Goal: Task Accomplishment & Management: Manage account settings

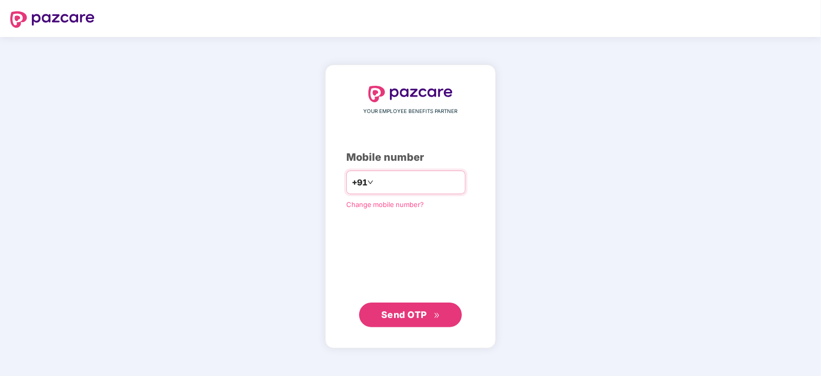
click at [400, 183] on input "number" at bounding box center [417, 182] width 84 height 16
type input "**********"
click at [426, 307] on button "Send OTP" at bounding box center [410, 314] width 103 height 25
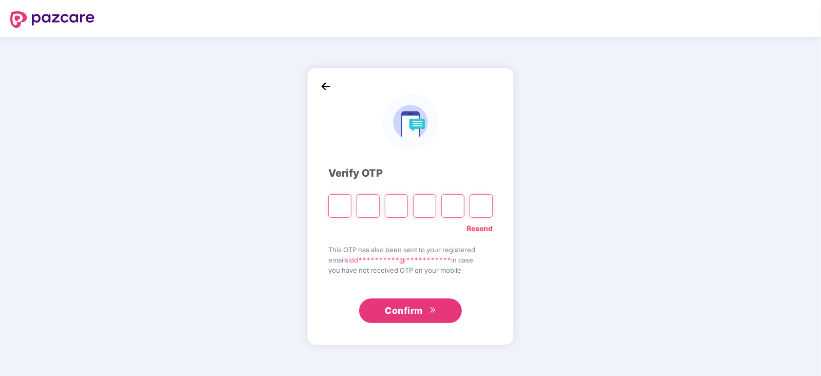
paste input "*"
type input "*"
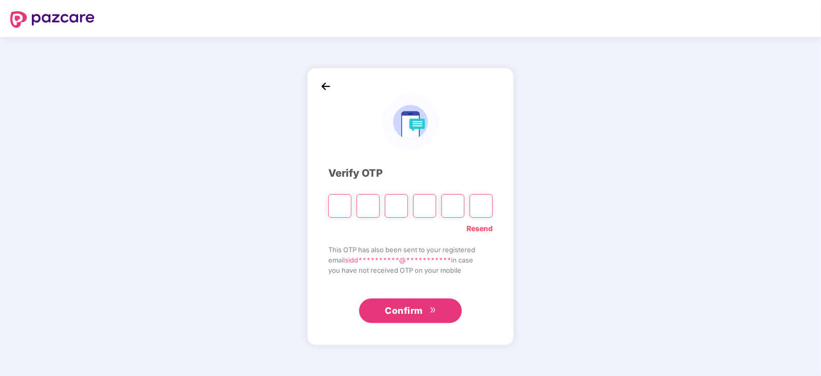
type input "*"
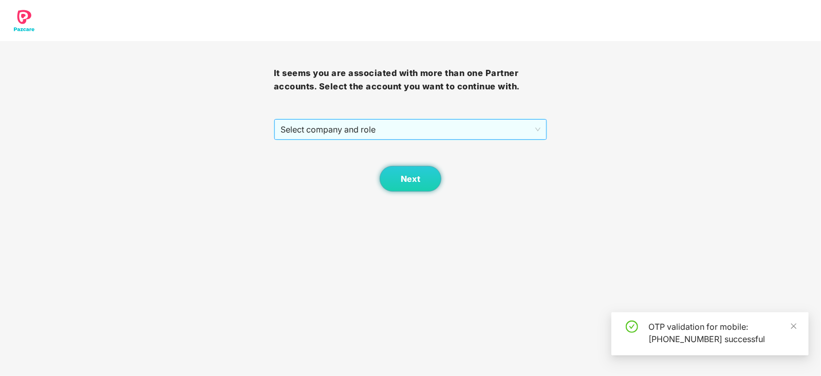
click at [370, 130] on span "Select company and role" at bounding box center [410, 130] width 260 height 20
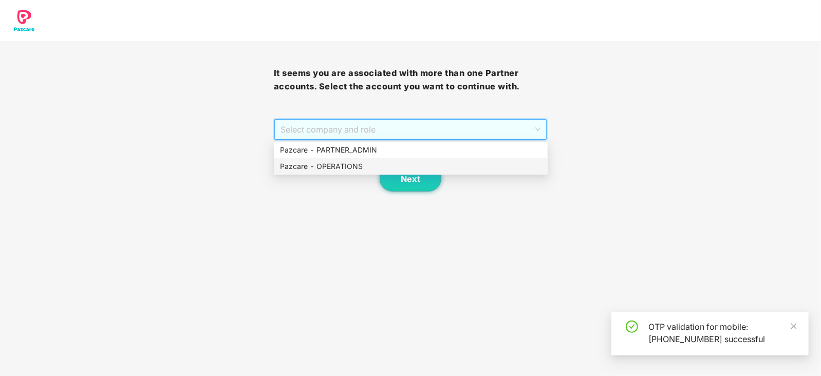
click at [357, 159] on div "Pazcare - OPERATIONS" at bounding box center [411, 166] width 274 height 16
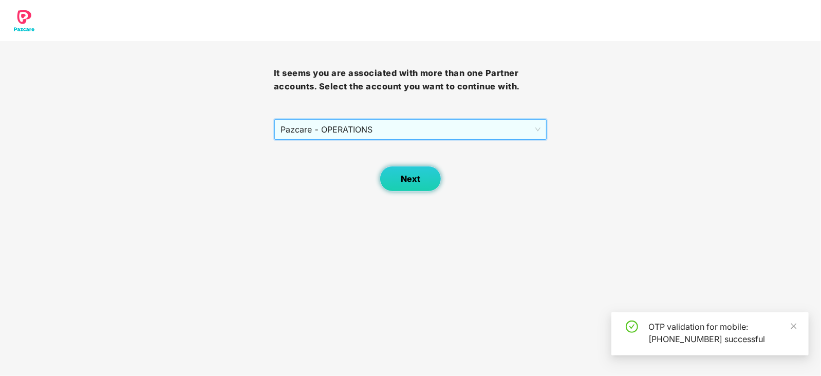
click at [398, 175] on button "Next" at bounding box center [410, 179] width 62 height 26
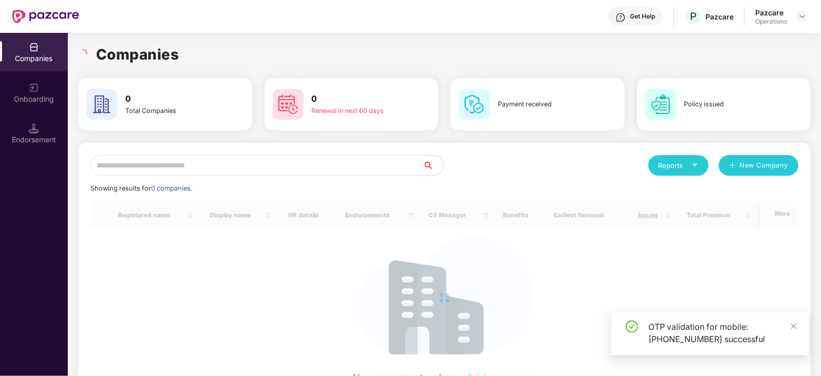
click at [289, 172] on input "text" at bounding box center [256, 165] width 332 height 21
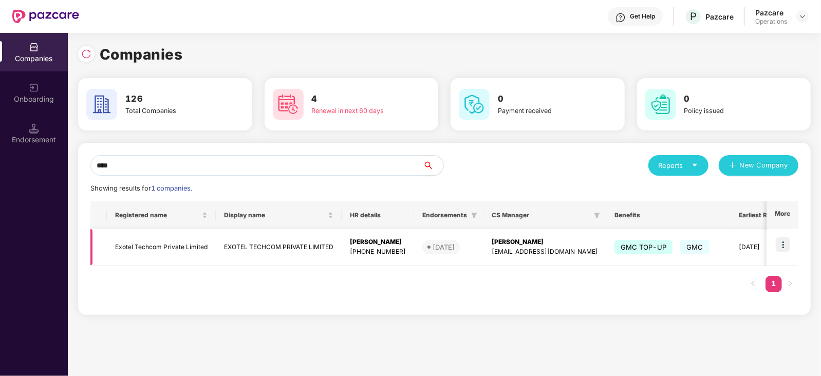
type input "****"
click at [783, 239] on img at bounding box center [782, 244] width 14 height 14
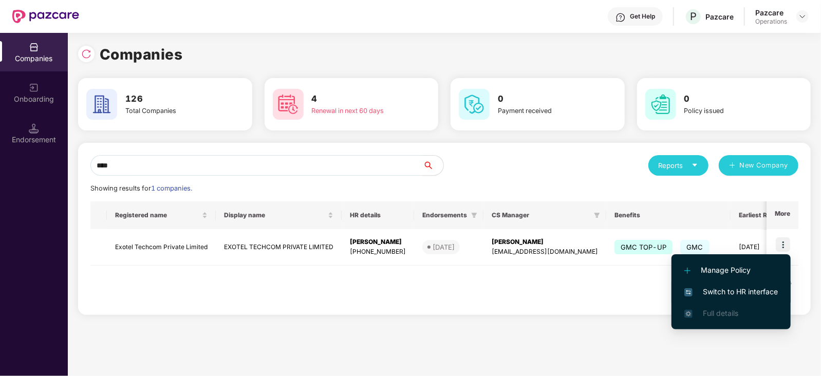
click at [745, 292] on span "Switch to HR interface" at bounding box center [730, 291] width 93 height 11
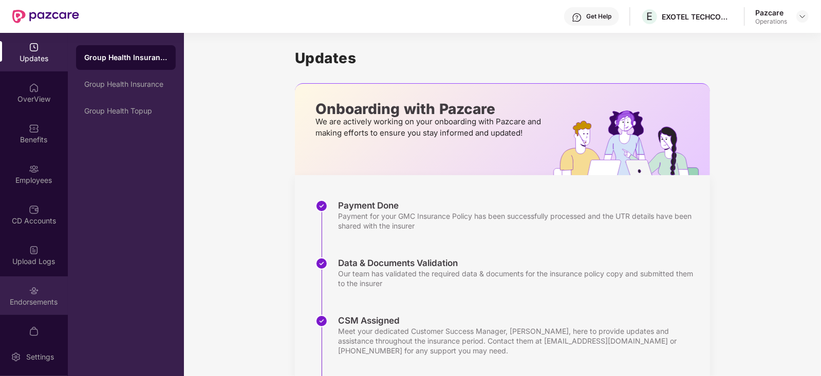
click at [29, 301] on div "Endorsements" at bounding box center [34, 302] width 68 height 10
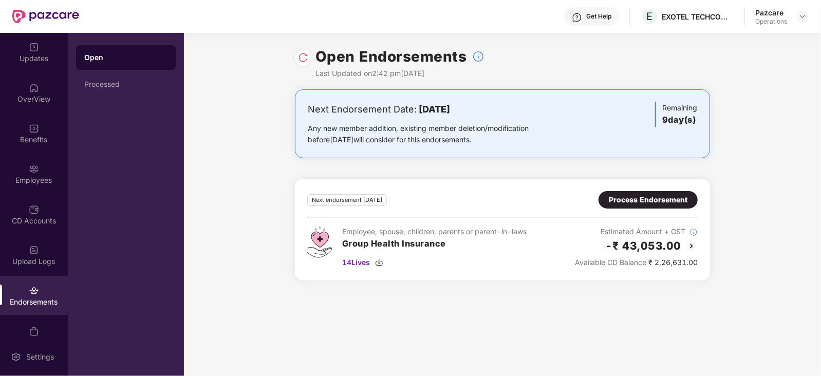
click at [616, 207] on div "Process Endorsement" at bounding box center [647, 199] width 99 height 17
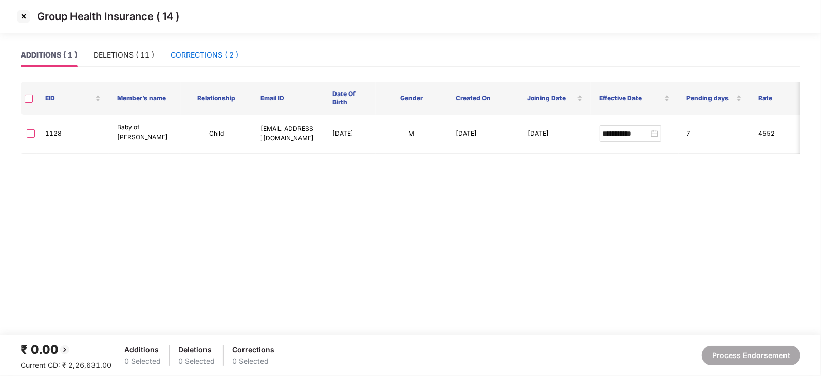
click at [207, 60] on div "CORRECTIONS ( 2 )" at bounding box center [204, 54] width 68 height 11
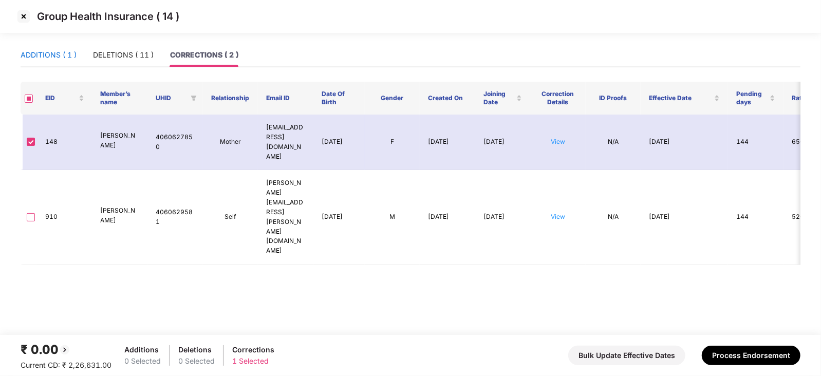
click at [31, 55] on div "ADDITIONS ( 1 )" at bounding box center [49, 54] width 56 height 11
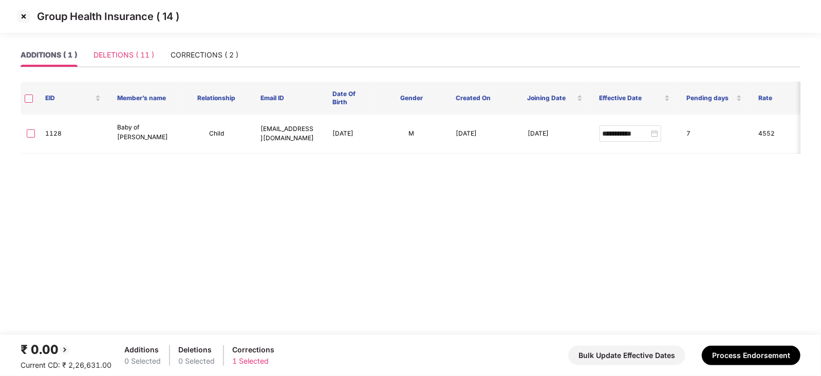
click at [132, 44] on div "DELETIONS ( 11 )" at bounding box center [123, 55] width 61 height 24
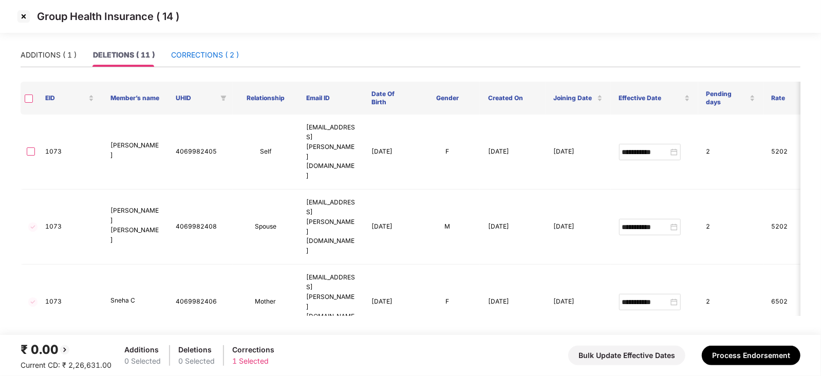
click at [225, 58] on div "CORRECTIONS ( 2 )" at bounding box center [205, 54] width 68 height 11
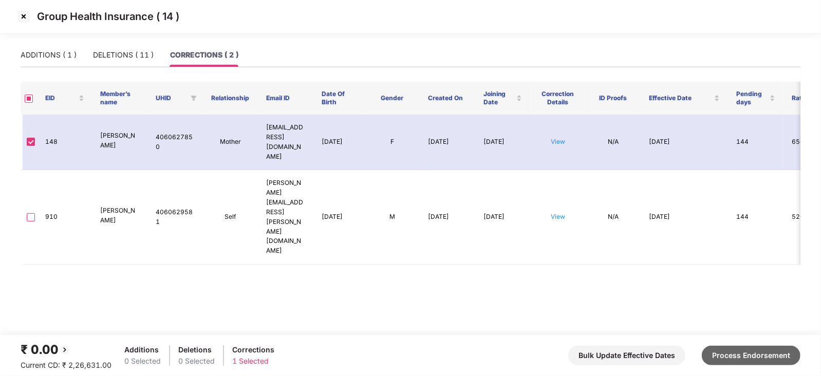
click at [753, 355] on button "Process Endorsement" at bounding box center [750, 356] width 99 height 20
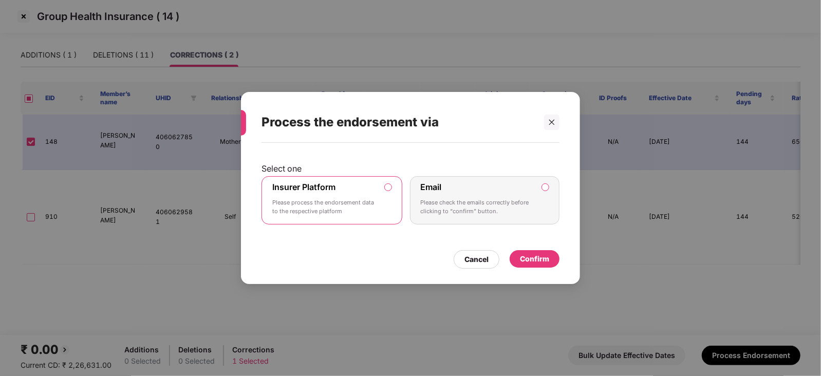
click at [529, 255] on div "Confirm" at bounding box center [534, 258] width 29 height 11
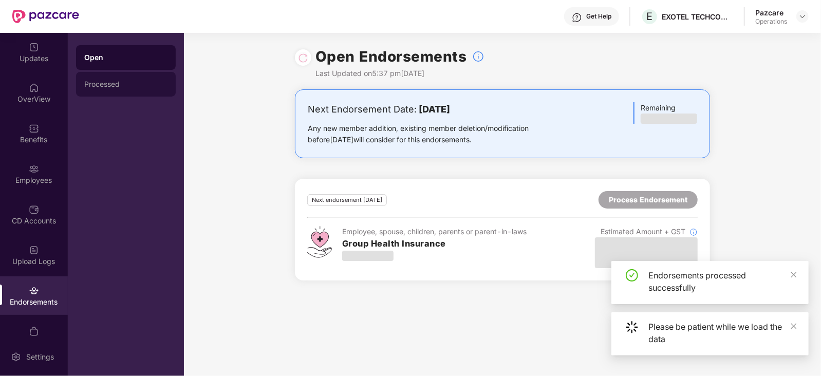
click at [111, 92] on div "Processed" at bounding box center [126, 84] width 100 height 25
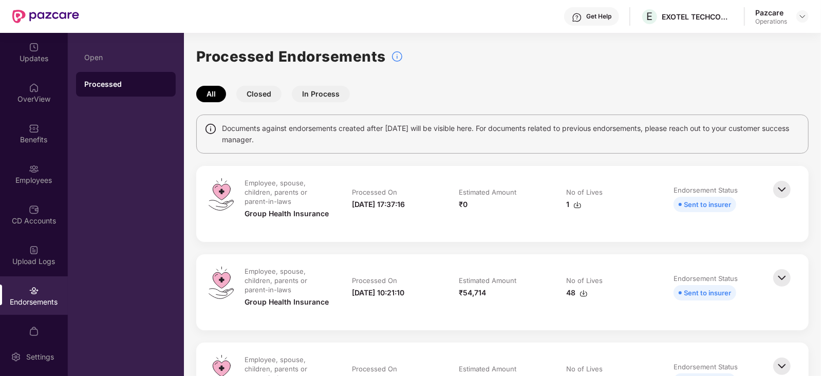
click at [577, 203] on img at bounding box center [577, 205] width 8 height 8
click at [805, 16] on img at bounding box center [802, 16] width 8 height 8
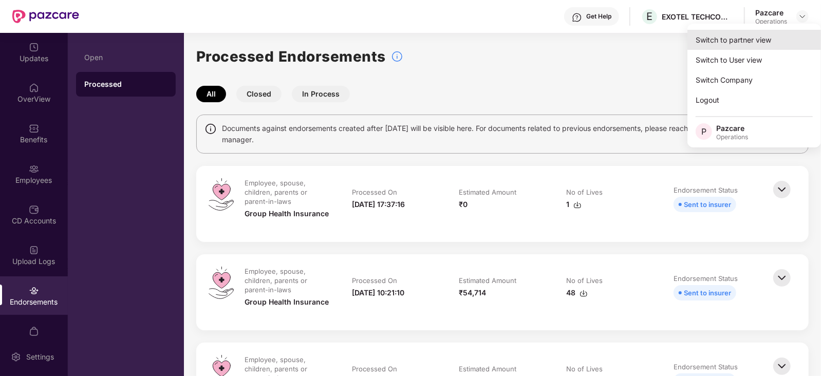
click at [769, 36] on div "Switch to partner view" at bounding box center [754, 40] width 134 height 20
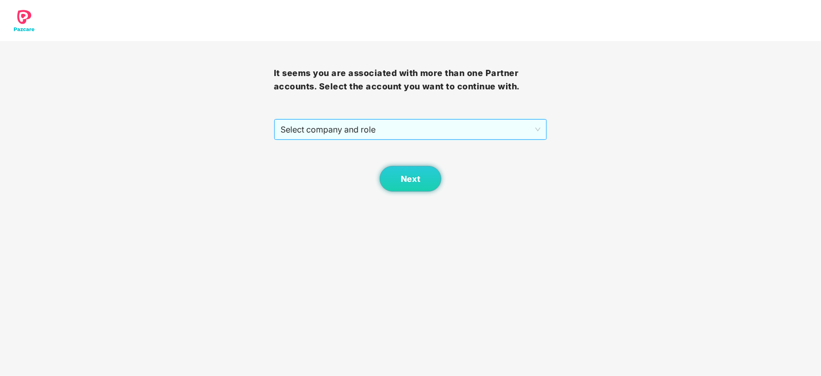
click at [411, 133] on span "Select company and role" at bounding box center [410, 130] width 260 height 20
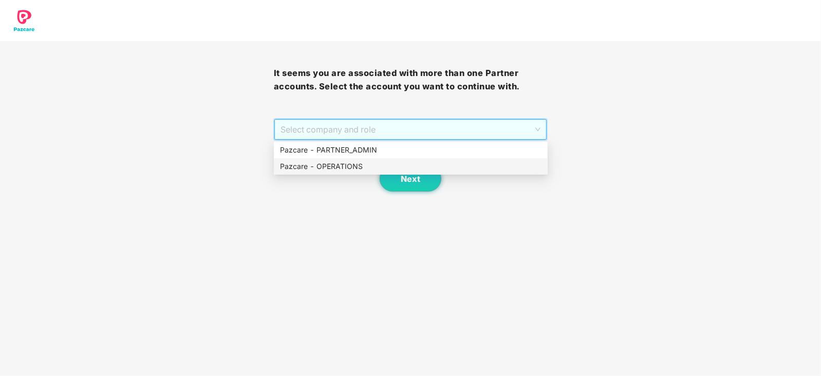
click at [344, 168] on div "Pazcare - OPERATIONS" at bounding box center [410, 166] width 261 height 11
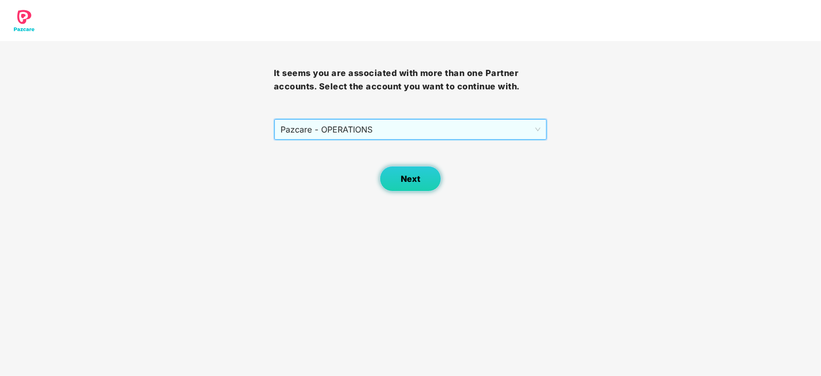
click at [410, 175] on span "Next" at bounding box center [411, 179] width 20 height 10
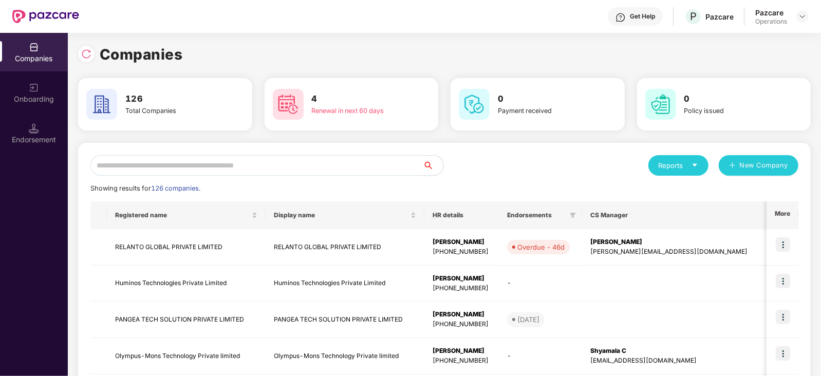
click at [262, 160] on input "text" at bounding box center [256, 165] width 332 height 21
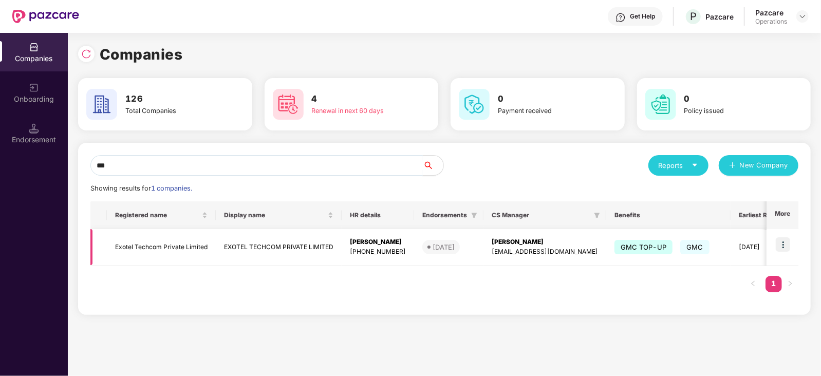
type input "***"
click at [146, 243] on td "Exotel Techcom Private Limited" at bounding box center [161, 247] width 109 height 36
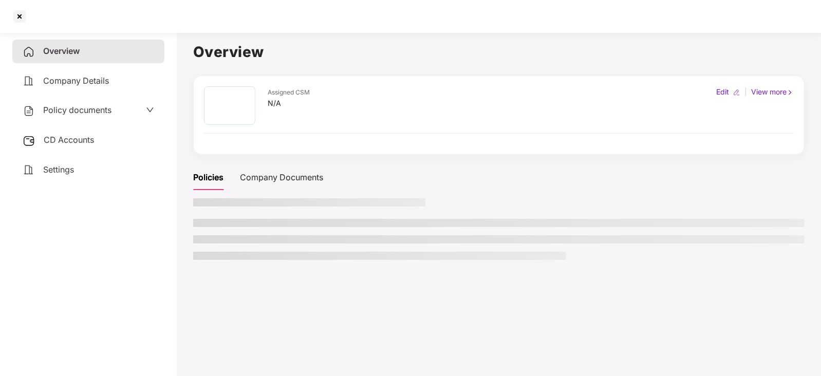
click at [91, 108] on span "Policy documents" at bounding box center [77, 110] width 68 height 10
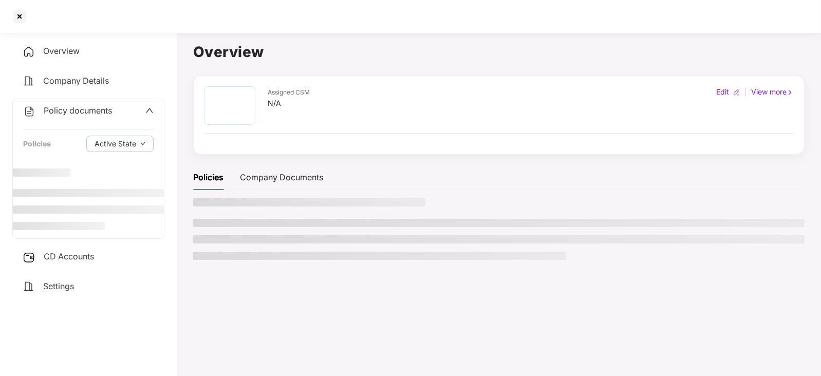
click at [62, 106] on span "Policy documents" at bounding box center [78, 110] width 68 height 10
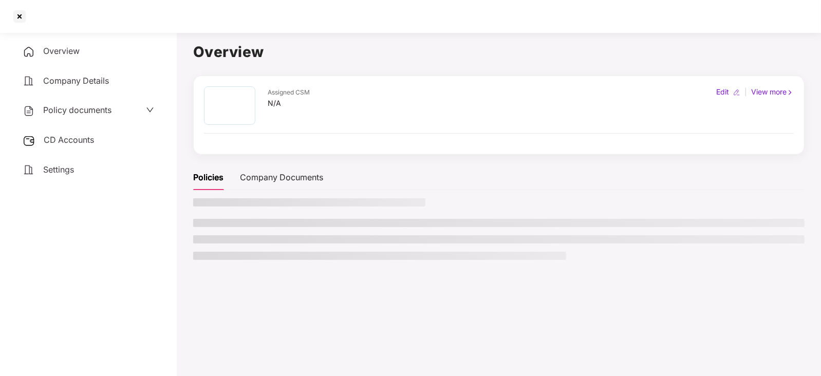
click at [77, 139] on span "CD Accounts" at bounding box center [69, 140] width 50 height 10
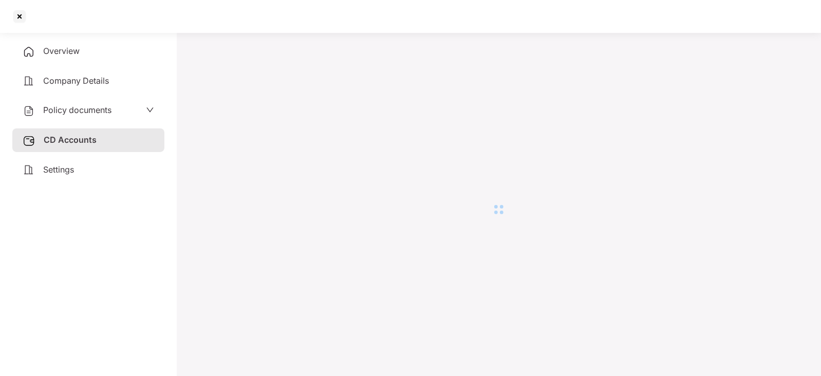
click at [108, 118] on div "Policy documents" at bounding box center [88, 111] width 152 height 24
click at [94, 101] on div "Policy documents" at bounding box center [88, 111] width 152 height 24
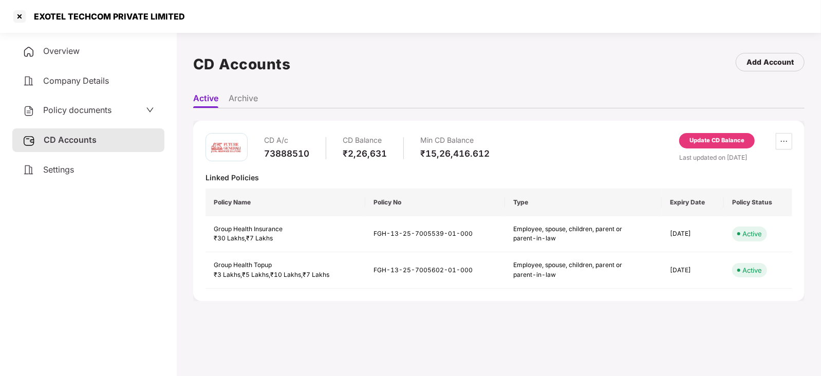
click at [714, 134] on div "Update CD Balance" at bounding box center [716, 140] width 75 height 15
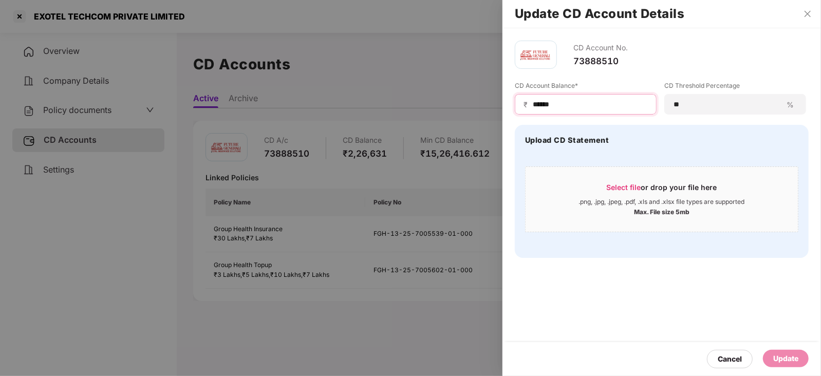
drag, startPoint x: 564, startPoint y: 105, endPoint x: 520, endPoint y: 100, distance: 44.5
click at [520, 100] on div "₹ ******" at bounding box center [586, 104] width 142 height 21
paste input
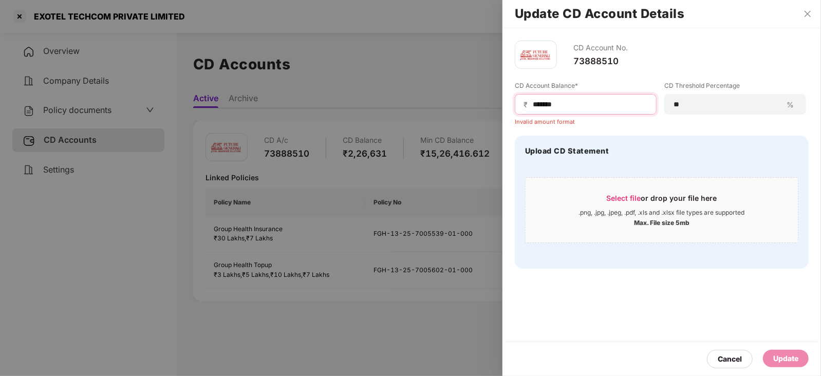
click at [533, 102] on input "******" at bounding box center [589, 104] width 116 height 11
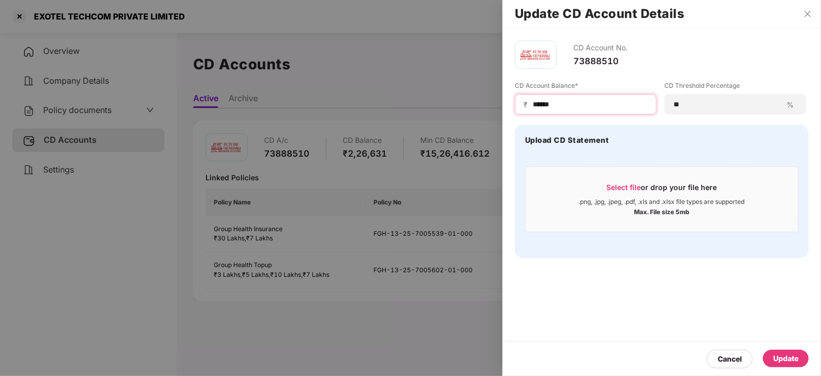
type input "******"
click at [787, 357] on div "Update" at bounding box center [785, 358] width 25 height 11
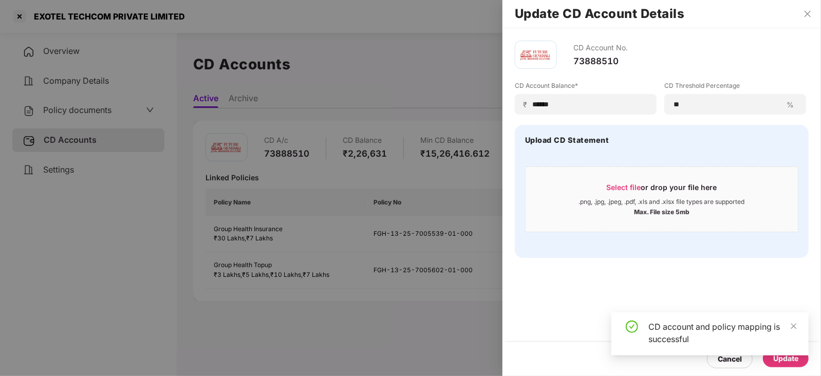
click at [367, 302] on div at bounding box center [410, 188] width 821 height 376
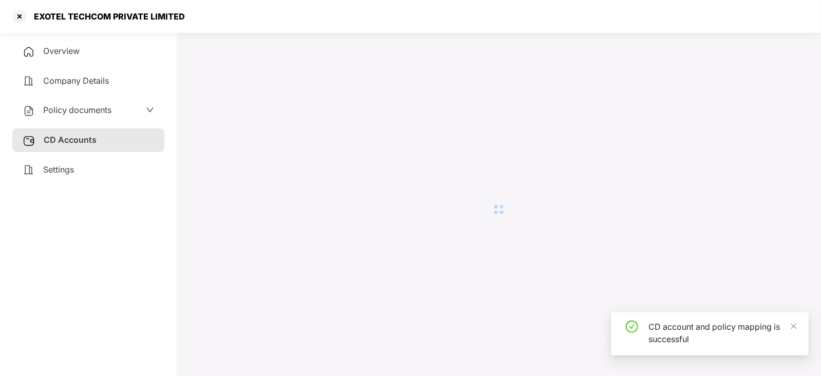
click at [98, 113] on span "Policy documents" at bounding box center [77, 110] width 68 height 10
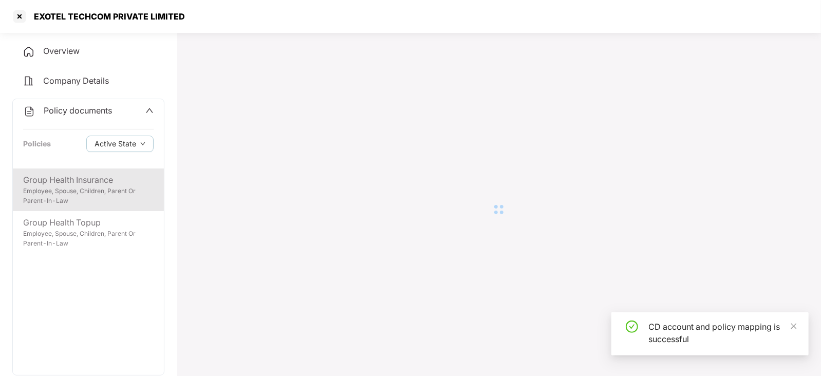
click at [90, 184] on div "Group Health Insurance" at bounding box center [88, 180] width 130 height 13
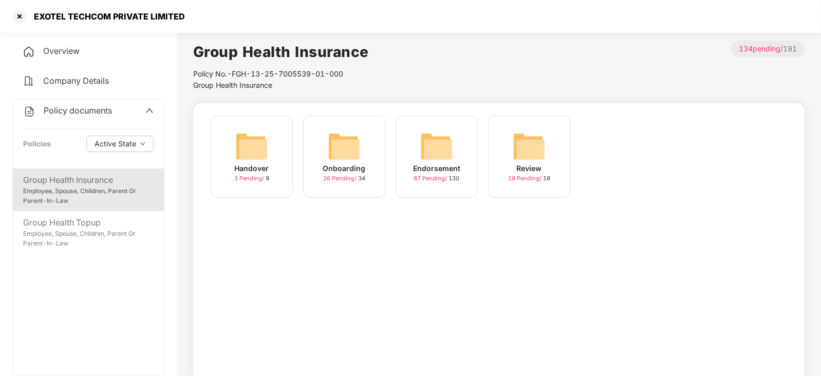
click at [444, 147] on img at bounding box center [436, 146] width 33 height 33
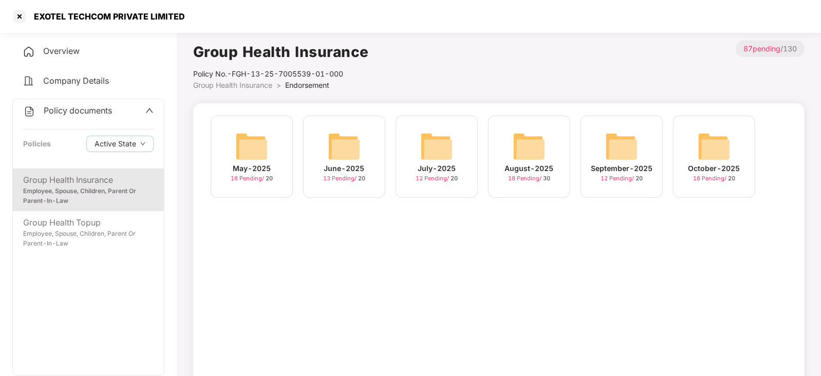
click at [635, 137] on img at bounding box center [621, 146] width 33 height 33
click at [721, 154] on img at bounding box center [713, 146] width 33 height 33
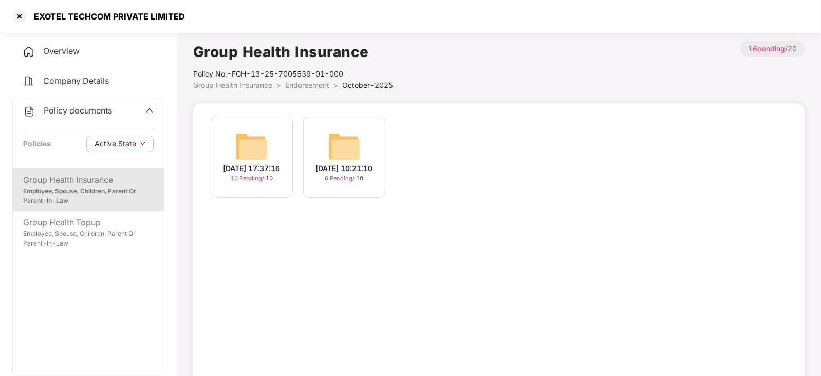
click at [254, 144] on img at bounding box center [251, 146] width 33 height 33
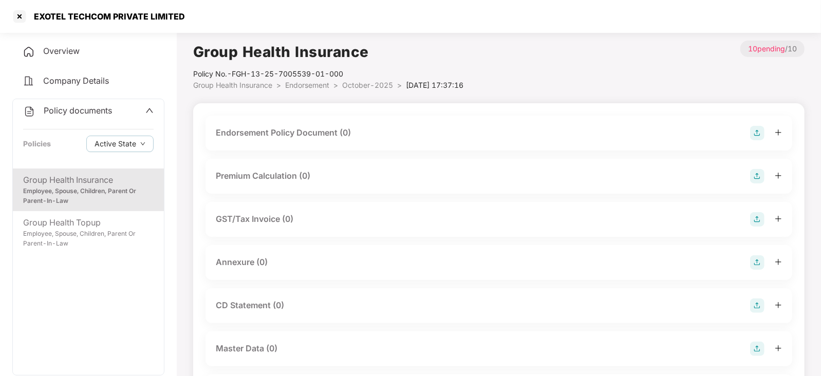
click at [765, 127] on div at bounding box center [766, 133] width 32 height 14
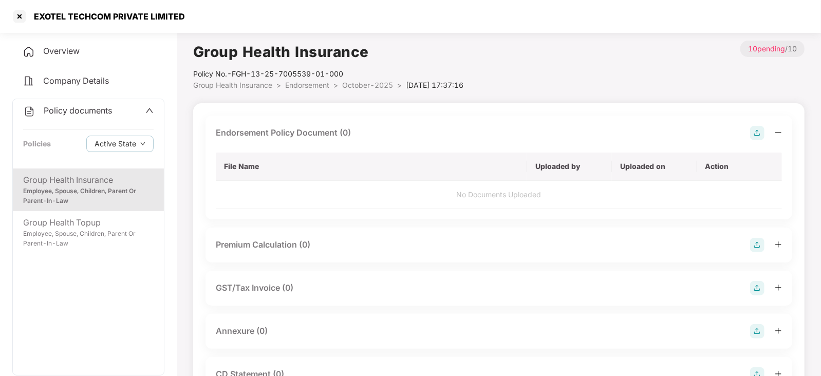
click at [760, 129] on img at bounding box center [757, 133] width 14 height 14
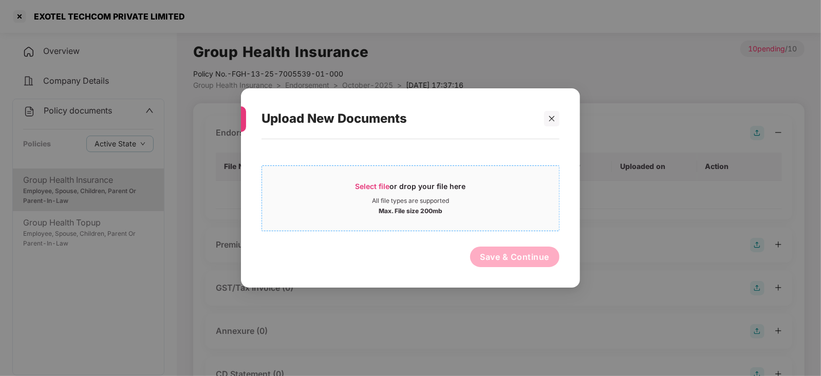
click at [363, 182] on span "Select file" at bounding box center [372, 186] width 34 height 9
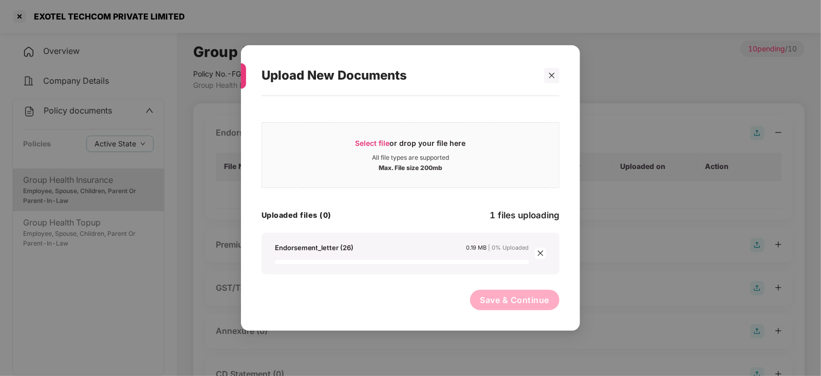
click at [422, 296] on div "Save & Continue" at bounding box center [410, 303] width 298 height 26
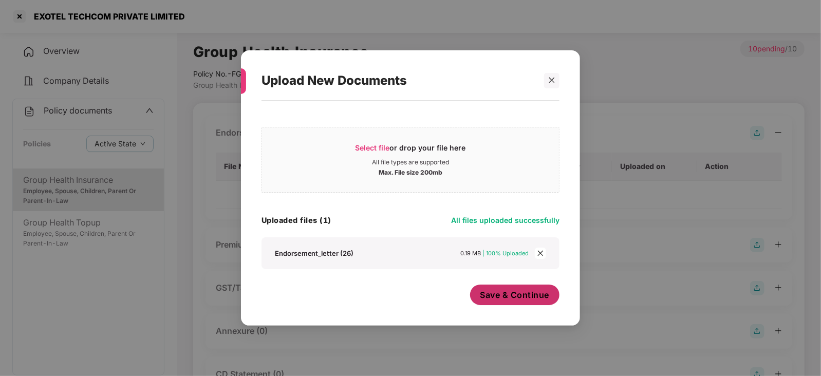
click at [530, 294] on span "Save & Continue" at bounding box center [514, 294] width 69 height 11
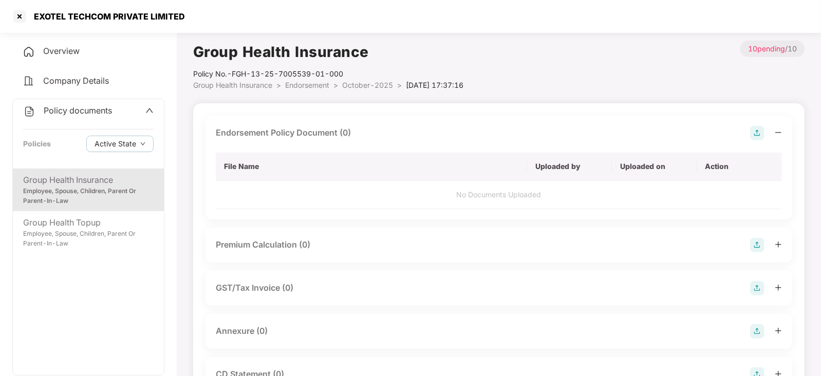
click at [754, 249] on img at bounding box center [757, 245] width 14 height 14
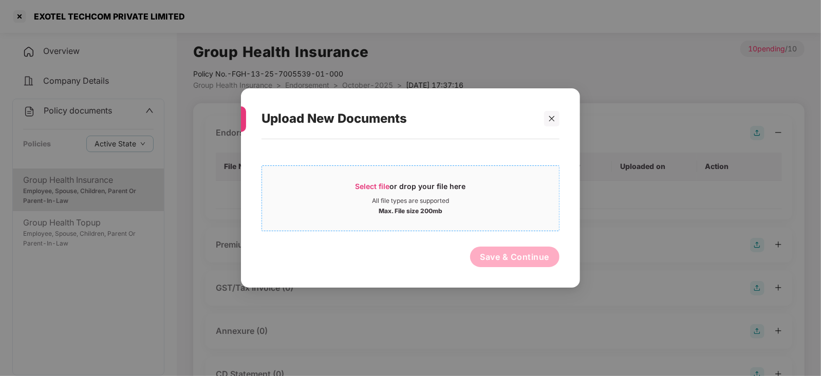
click at [375, 182] on span "Select file" at bounding box center [372, 186] width 34 height 9
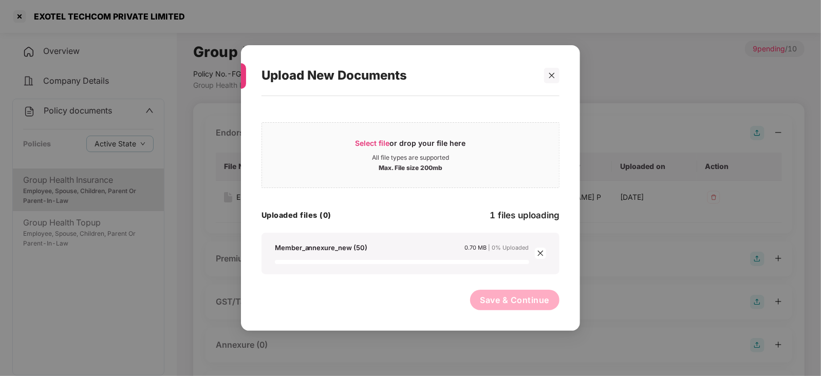
click at [444, 292] on div "Save & Continue" at bounding box center [410, 303] width 298 height 26
drag, startPoint x: 395, startPoint y: 67, endPoint x: 545, endPoint y: 46, distance: 151.0
click at [545, 46] on div "Upload New Documents Select file or drop your file here All file types are supp…" at bounding box center [410, 187] width 339 height 285
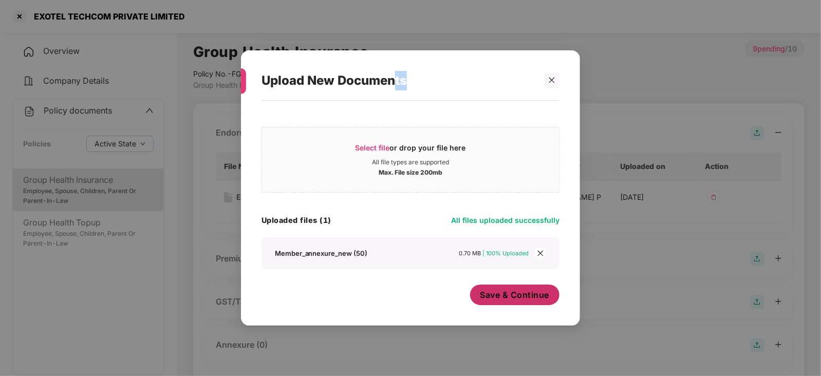
click at [527, 296] on span "Save & Continue" at bounding box center [514, 294] width 69 height 11
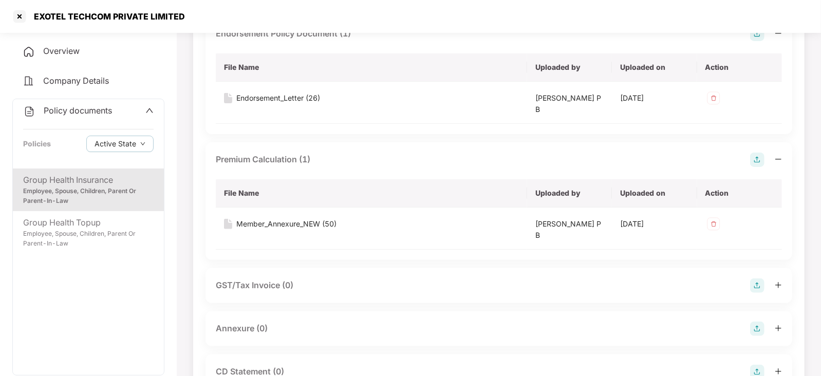
scroll to position [128, 0]
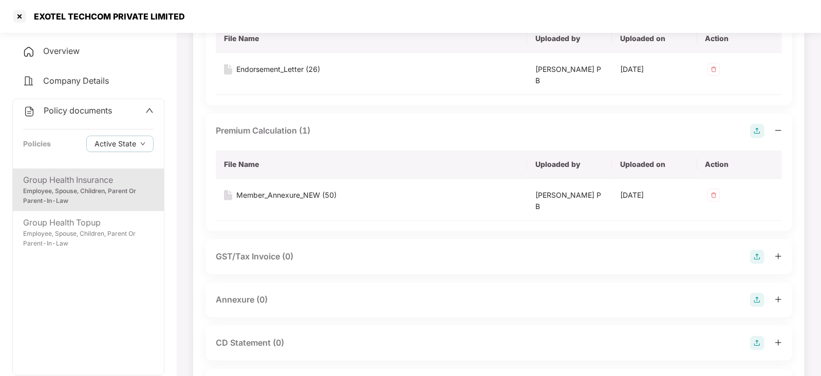
click at [752, 294] on img at bounding box center [757, 300] width 14 height 14
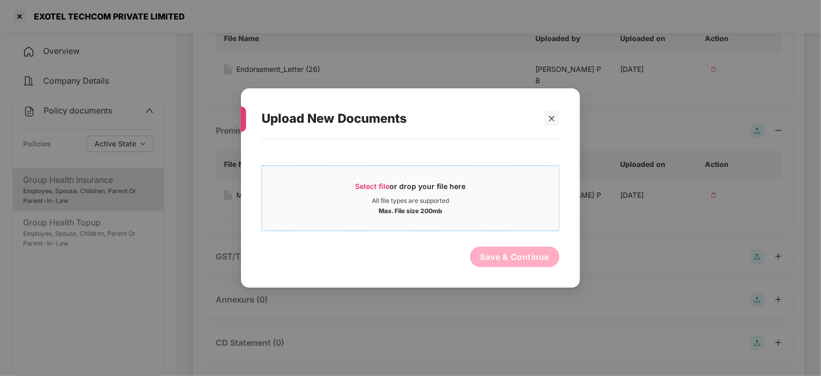
click at [381, 188] on span "Select file" at bounding box center [372, 186] width 34 height 9
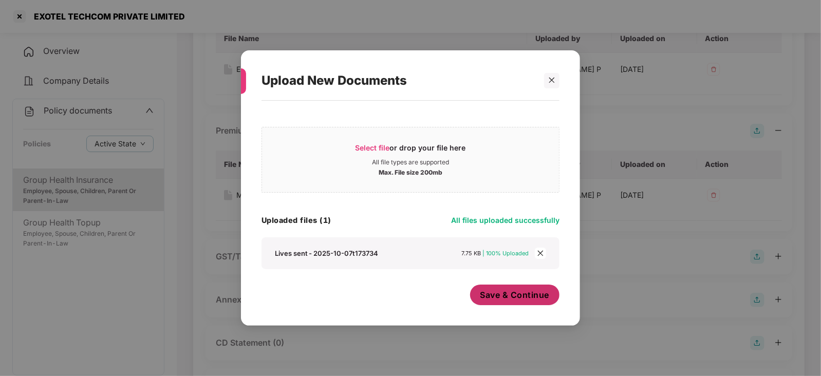
click at [521, 290] on span "Save & Continue" at bounding box center [514, 294] width 69 height 11
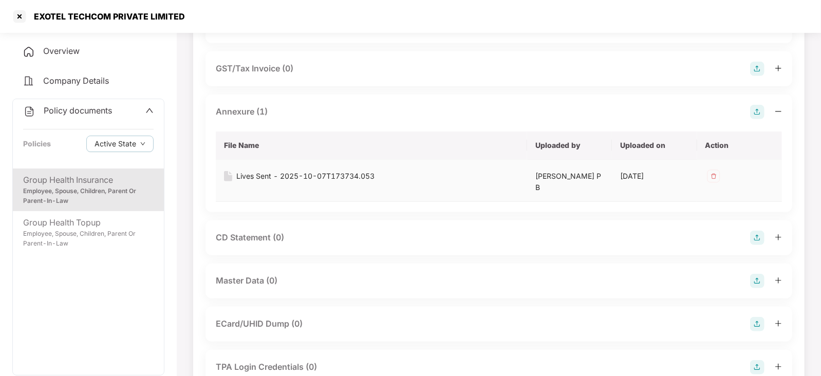
scroll to position [321, 0]
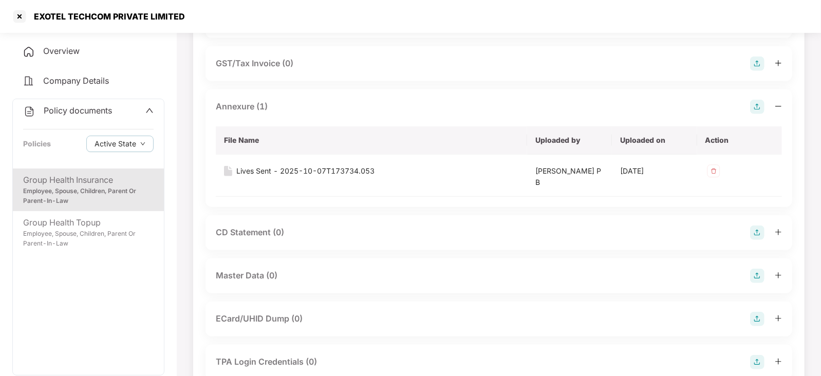
click at [758, 279] on img at bounding box center [757, 276] width 14 height 14
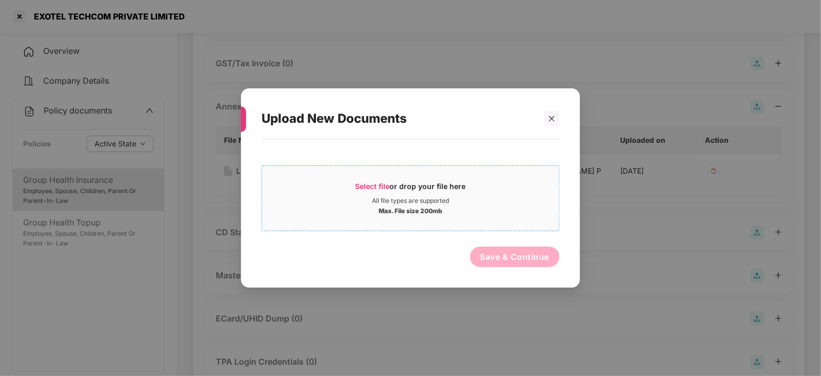
click at [378, 188] on span "Select file" at bounding box center [372, 186] width 34 height 9
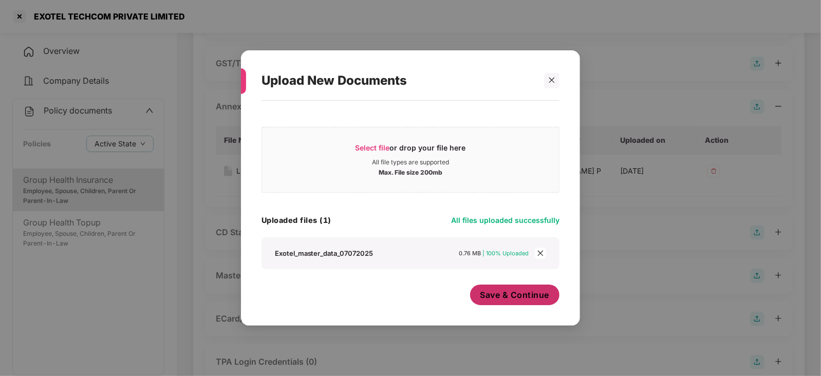
click at [493, 296] on span "Save & Continue" at bounding box center [514, 294] width 69 height 11
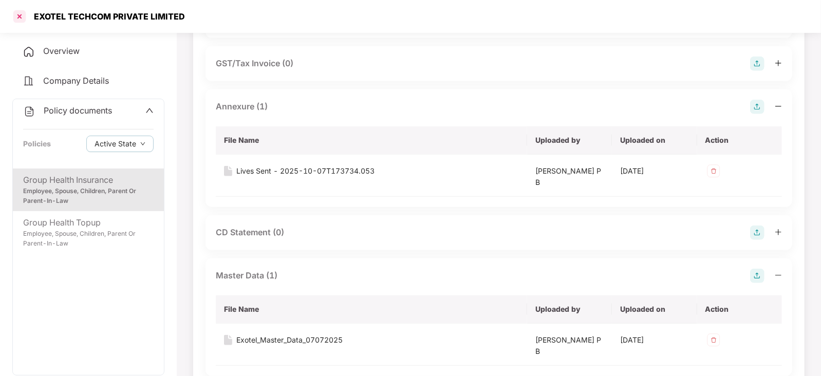
click at [13, 13] on div at bounding box center [19, 16] width 16 height 16
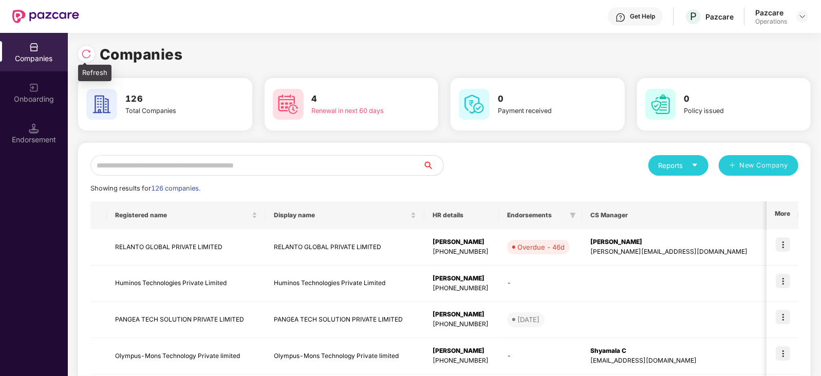
click at [87, 55] on img at bounding box center [86, 54] width 10 height 10
click at [192, 168] on input "text" at bounding box center [256, 165] width 332 height 21
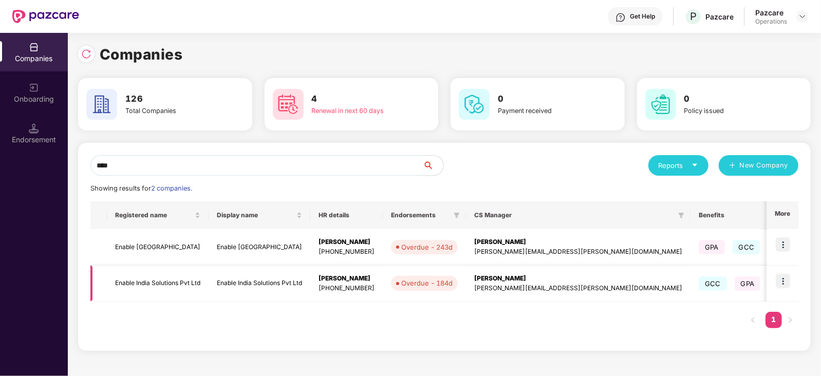
type input "****"
click at [776, 287] on img at bounding box center [782, 281] width 14 height 14
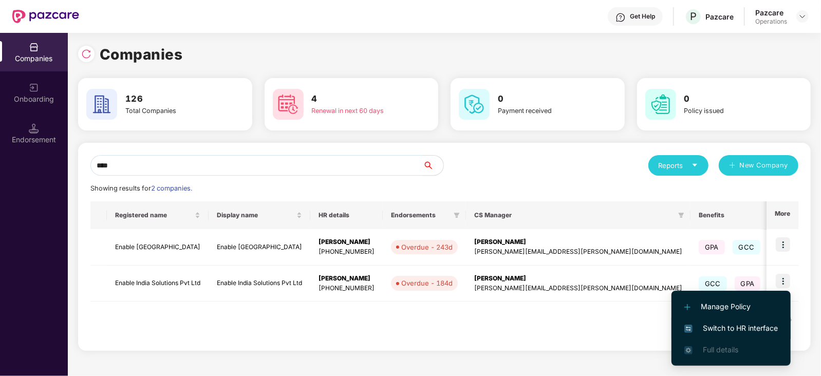
click at [756, 326] on span "Switch to HR interface" at bounding box center [730, 327] width 93 height 11
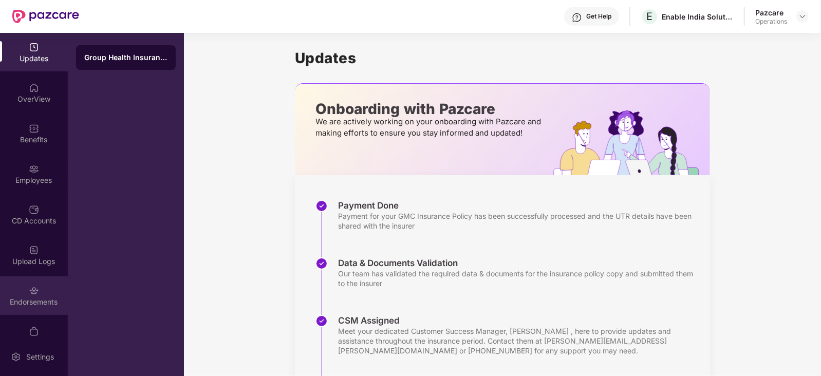
click at [38, 294] on div "Endorsements" at bounding box center [34, 295] width 68 height 39
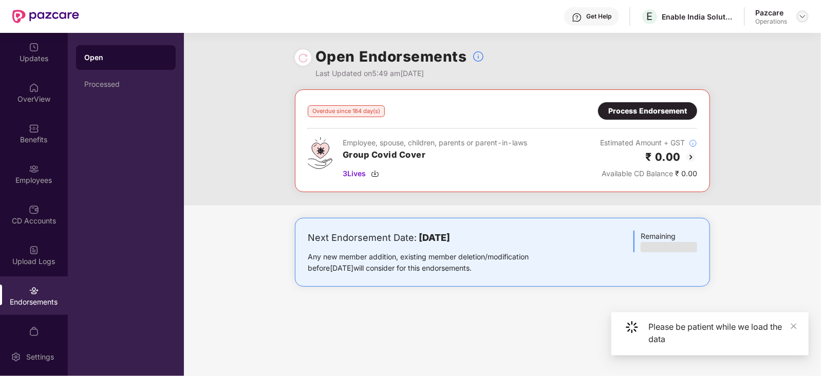
click at [804, 16] on img at bounding box center [802, 16] width 8 height 8
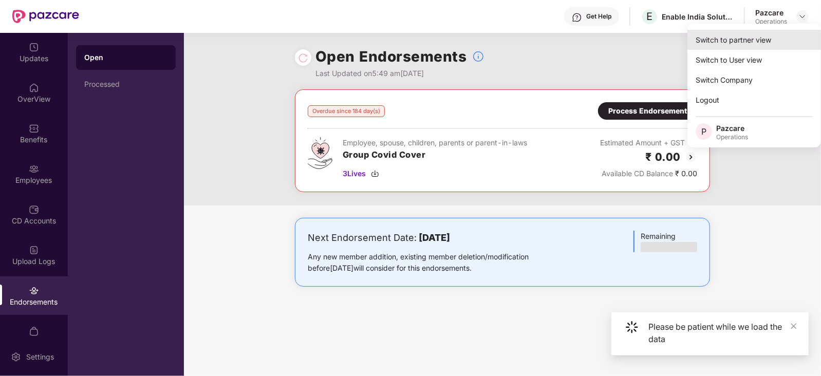
click at [755, 48] on div "Switch to partner view" at bounding box center [754, 40] width 134 height 20
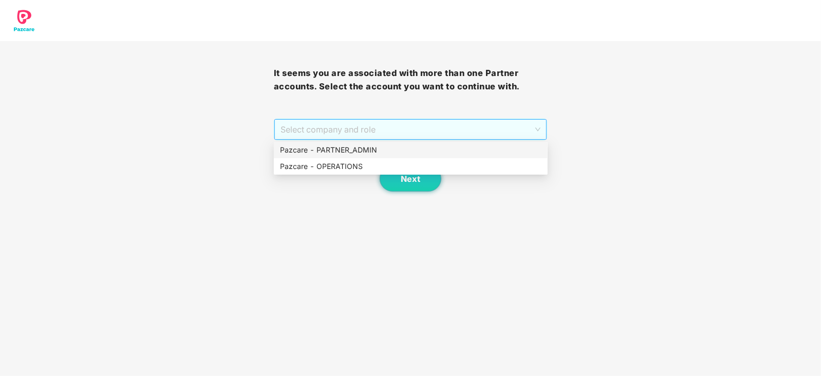
click at [447, 127] on span "Select company and role" at bounding box center [410, 130] width 260 height 20
click at [364, 168] on div "Pazcare - OPERATIONS" at bounding box center [410, 166] width 261 height 11
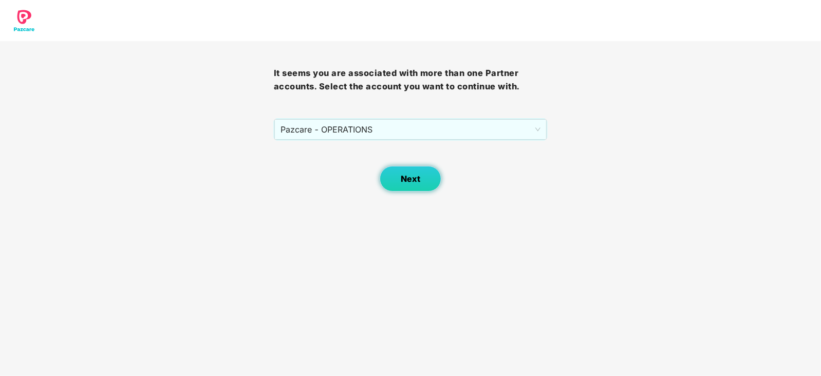
click at [407, 178] on span "Next" at bounding box center [411, 179] width 20 height 10
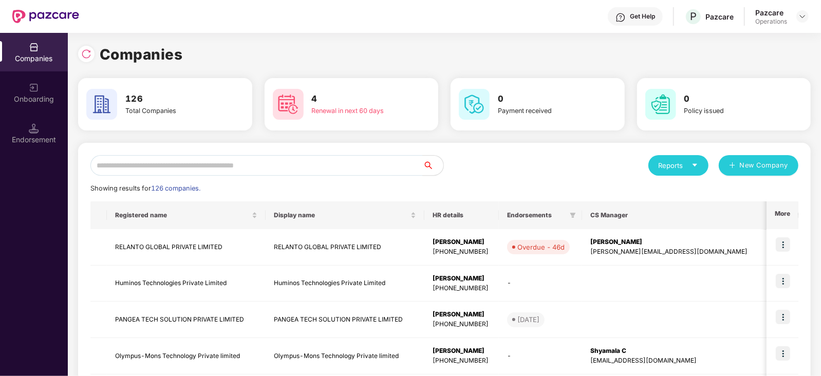
click at [309, 157] on input "text" at bounding box center [256, 165] width 332 height 21
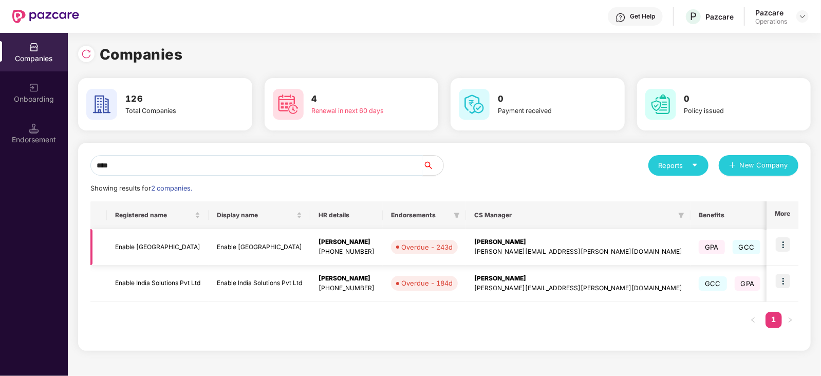
type input "****"
click at [123, 250] on td "Enable [GEOGRAPHIC_DATA]" at bounding box center [158, 247] width 102 height 36
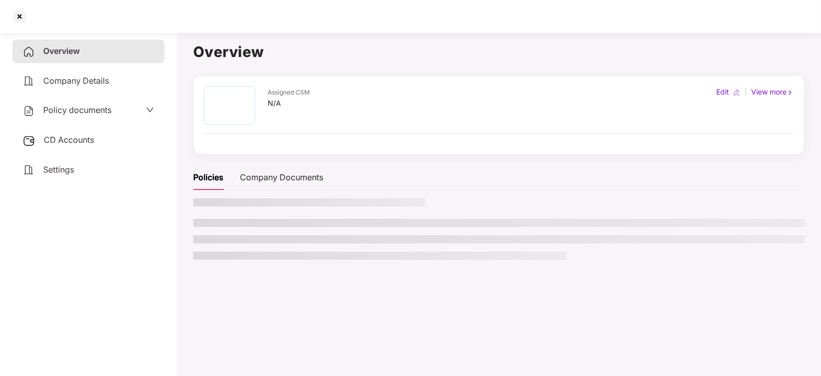
click at [82, 132] on div "CD Accounts" at bounding box center [88, 140] width 152 height 24
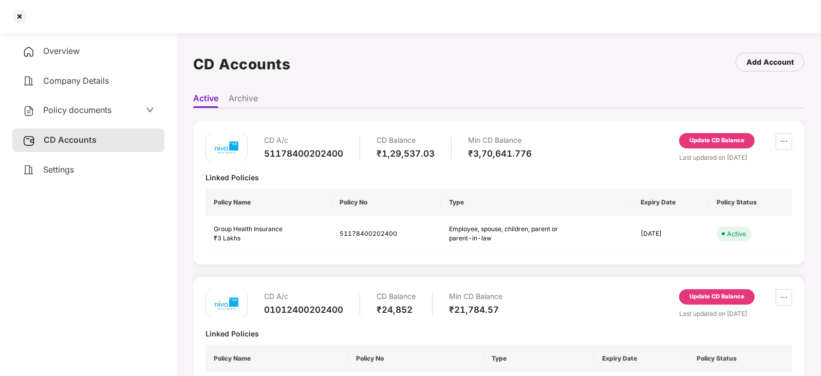
click at [739, 142] on div "Update CD Balance" at bounding box center [716, 140] width 55 height 9
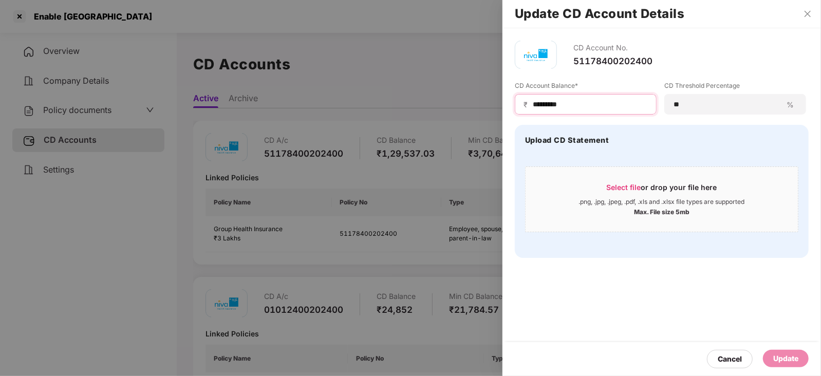
drag, startPoint x: 568, startPoint y: 104, endPoint x: 504, endPoint y: 104, distance: 64.2
click at [504, 104] on div "CD Account No. 51178400202400 CD Account Balance* ₹ ********* CD Threshold Perc…" at bounding box center [661, 149] width 318 height 242
paste input
type input "*********"
click at [793, 367] on div "Update" at bounding box center [786, 358] width 46 height 17
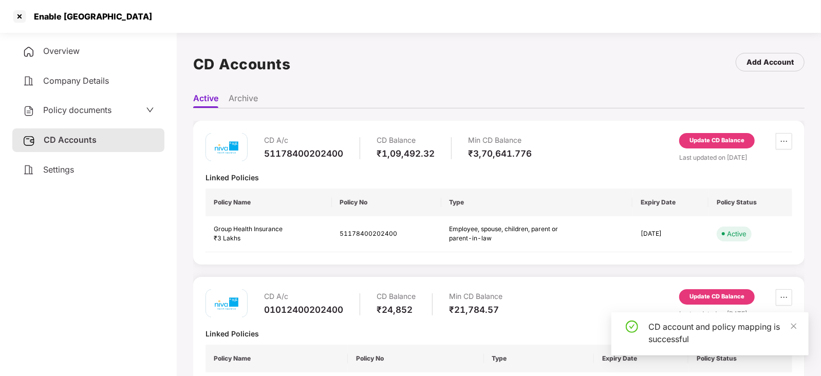
click at [80, 119] on div "Policy documents" at bounding box center [88, 111] width 152 height 24
click at [76, 108] on span "Policy documents" at bounding box center [77, 110] width 68 height 10
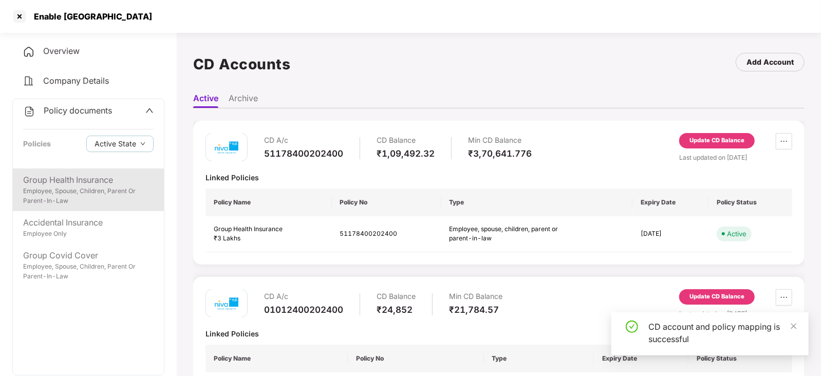
click at [108, 194] on div "Employee, Spouse, Children, Parent Or Parent-In-Law" at bounding box center [88, 196] width 130 height 20
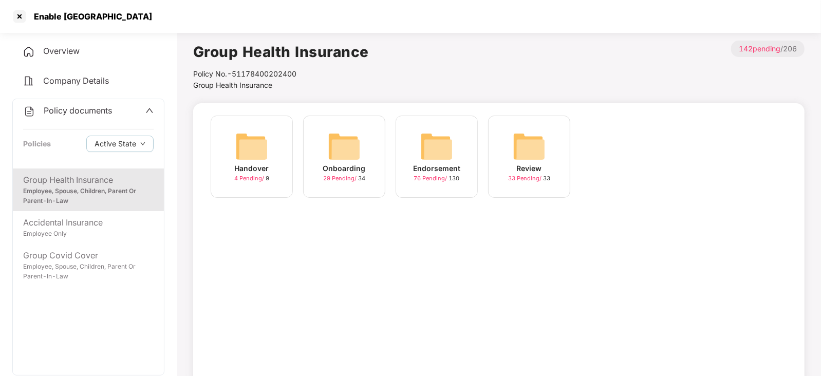
click at [442, 152] on img at bounding box center [436, 146] width 33 height 33
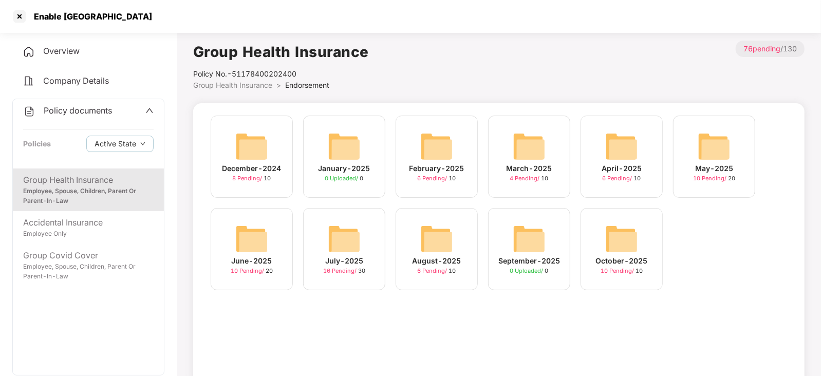
click at [621, 246] on img at bounding box center [621, 238] width 33 height 33
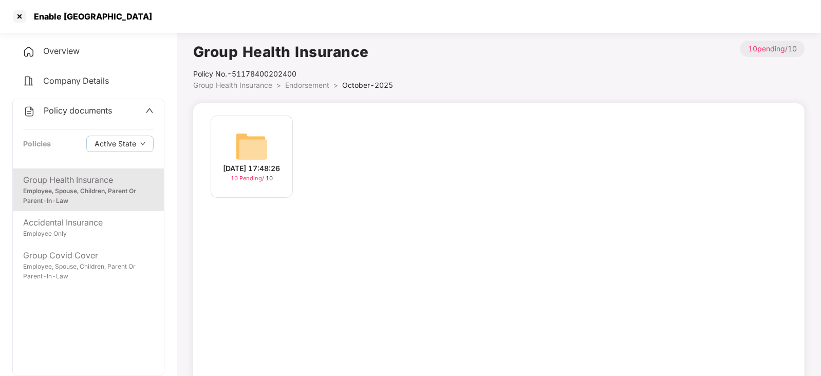
click at [254, 140] on img at bounding box center [251, 146] width 33 height 33
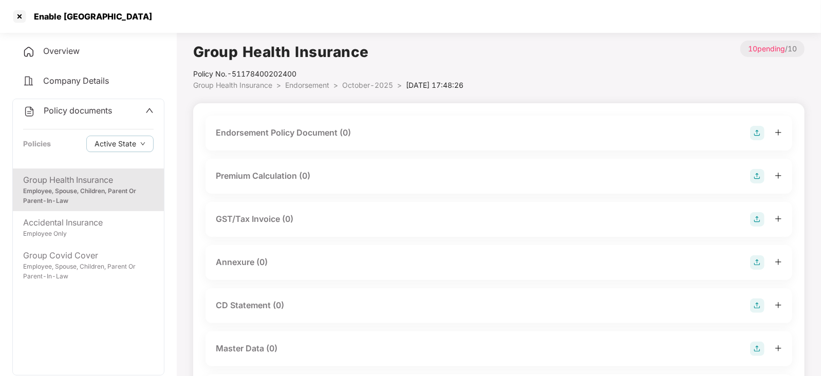
click at [758, 131] on img at bounding box center [757, 133] width 14 height 14
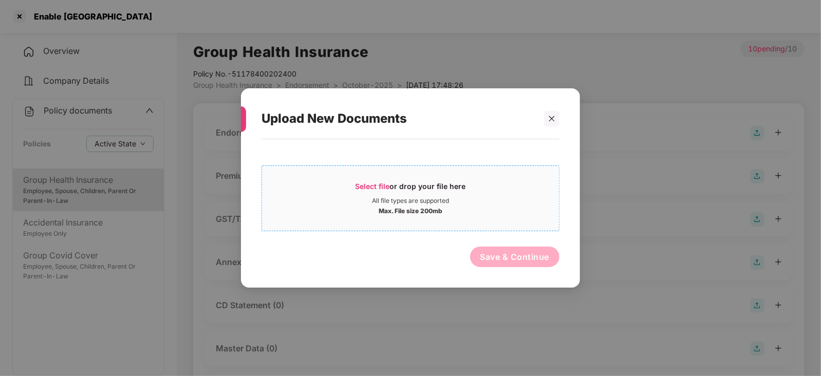
click at [364, 188] on span "Select file" at bounding box center [372, 186] width 34 height 9
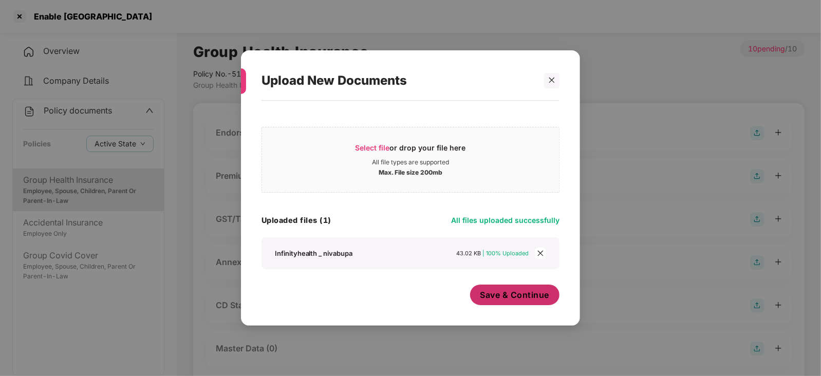
click at [502, 303] on button "Save & Continue" at bounding box center [515, 294] width 90 height 21
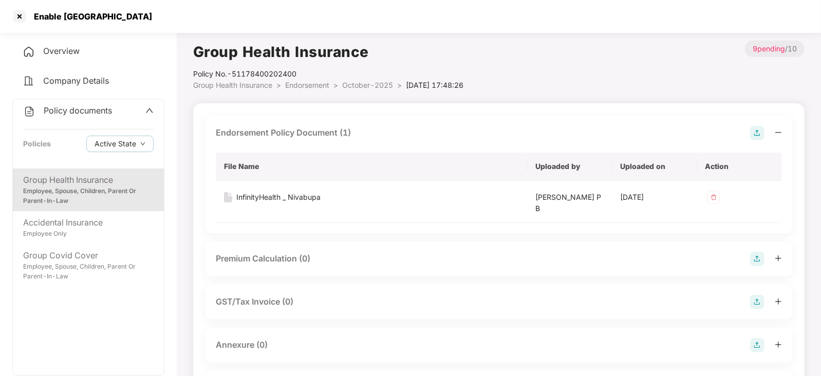
click at [755, 262] on div "Premium Calculation (0)" at bounding box center [499, 259] width 566 height 14
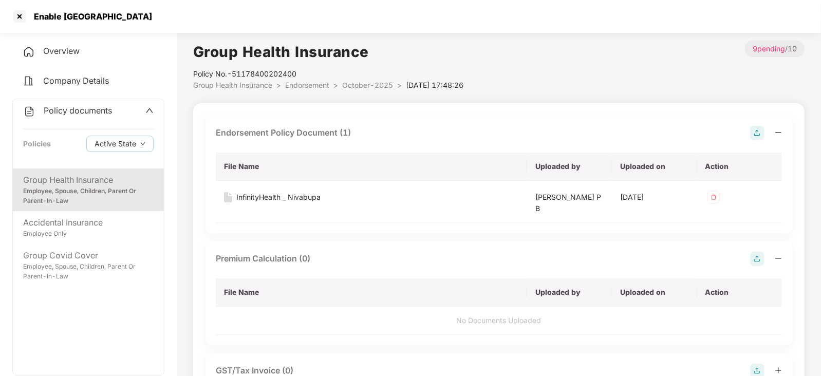
click at [756, 261] on img at bounding box center [757, 259] width 14 height 14
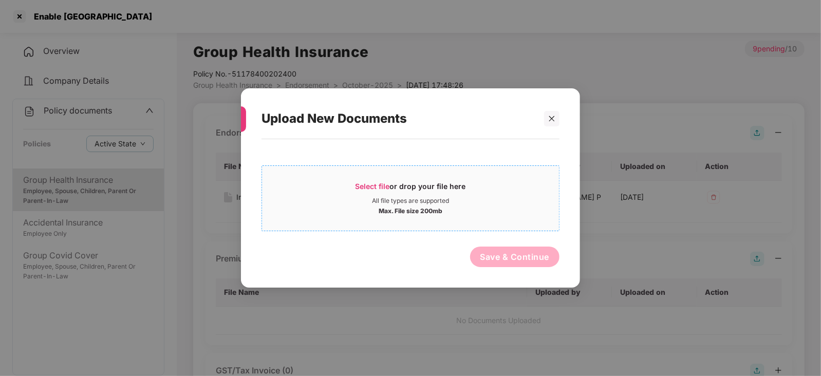
click at [378, 183] on span "Select file" at bounding box center [372, 186] width 34 height 9
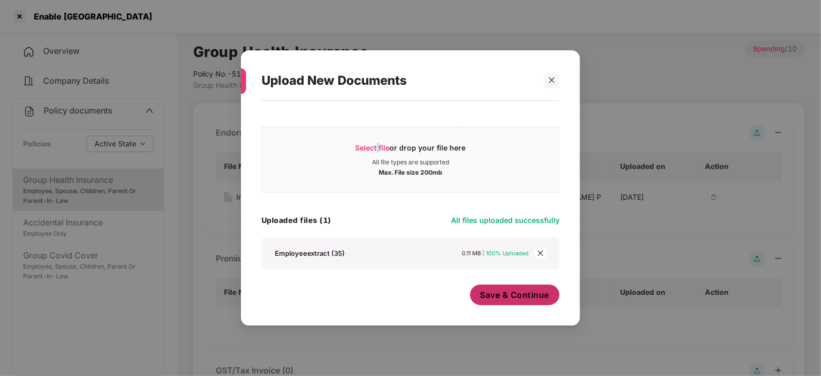
click at [501, 303] on button "Save & Continue" at bounding box center [515, 294] width 90 height 21
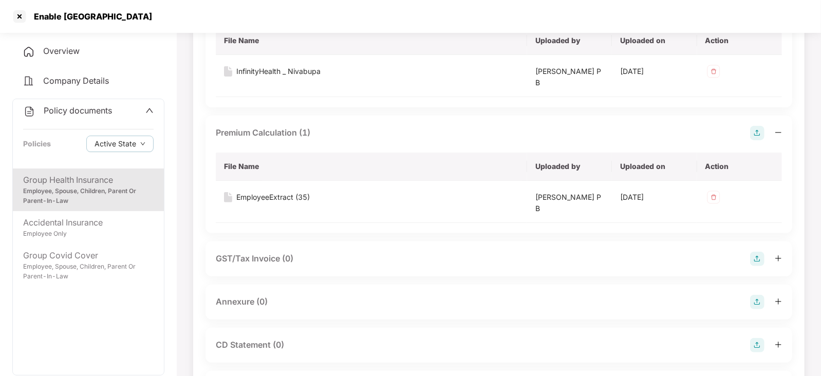
scroll to position [128, 0]
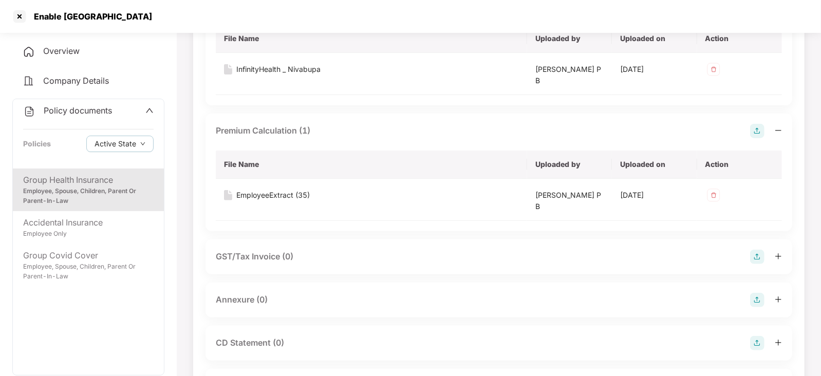
click at [760, 298] on img at bounding box center [757, 300] width 14 height 14
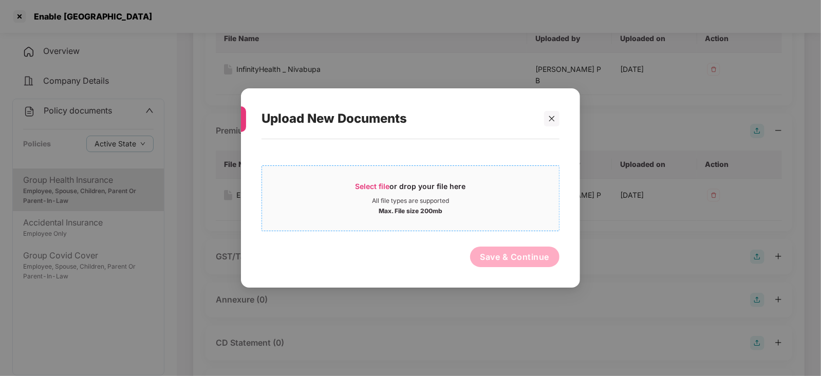
click at [370, 183] on span "Select file" at bounding box center [372, 186] width 34 height 9
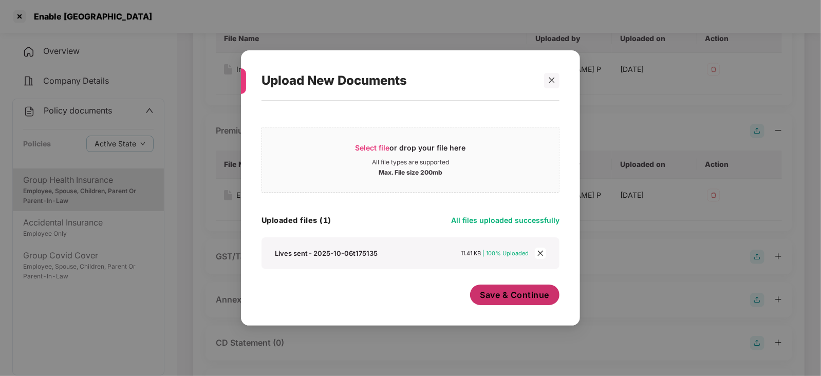
click at [493, 304] on button "Save & Continue" at bounding box center [515, 294] width 90 height 21
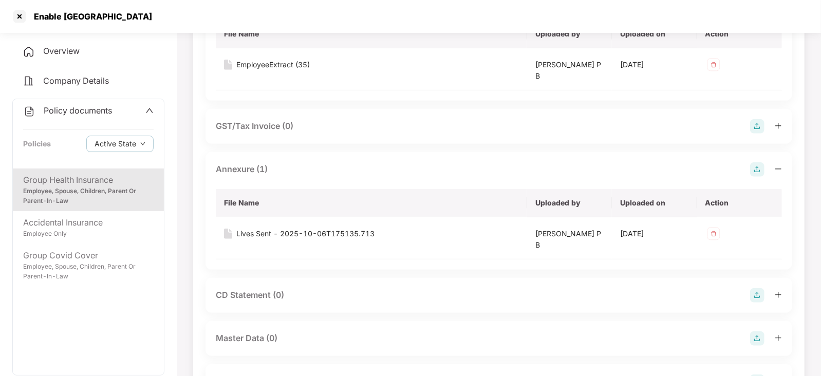
scroll to position [256, 0]
click at [755, 296] on img at bounding box center [757, 297] width 14 height 14
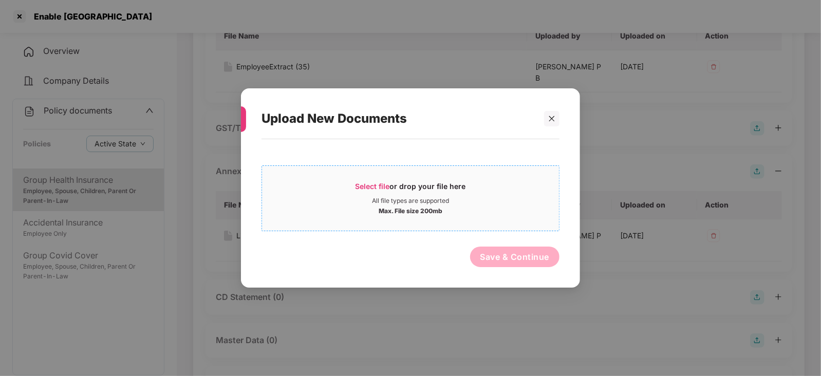
click at [371, 186] on span "Select file" at bounding box center [372, 186] width 34 height 9
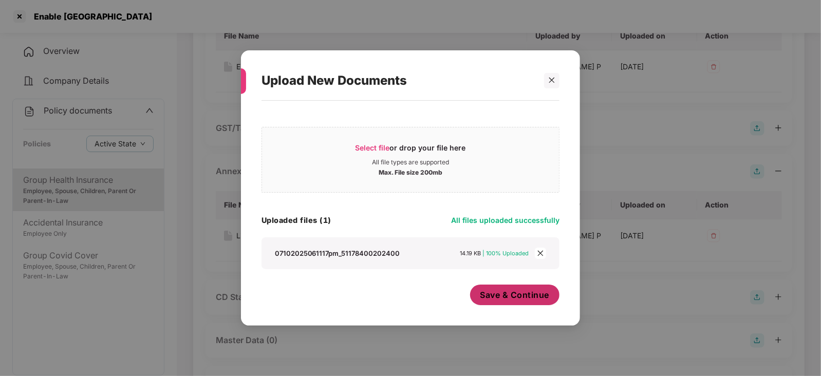
click at [500, 300] on span "Save & Continue" at bounding box center [514, 294] width 69 height 11
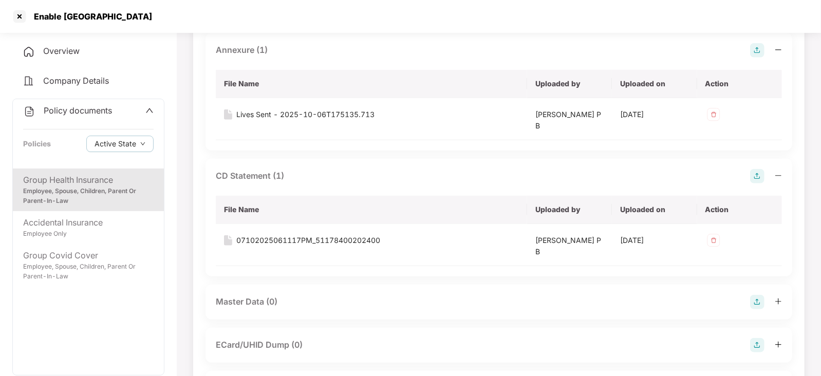
scroll to position [513, 0]
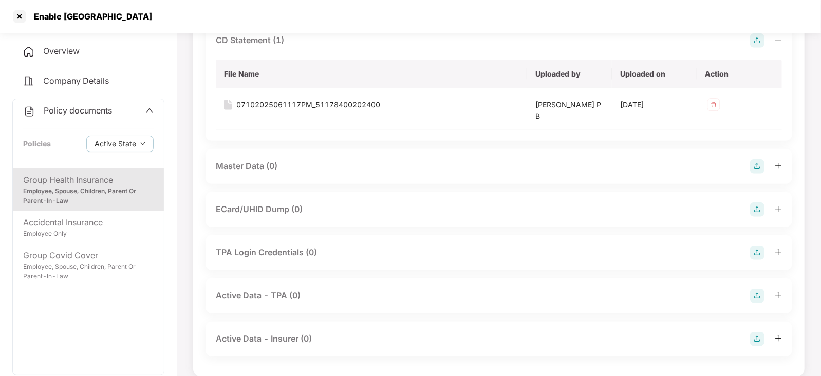
click at [752, 166] on img at bounding box center [757, 166] width 14 height 14
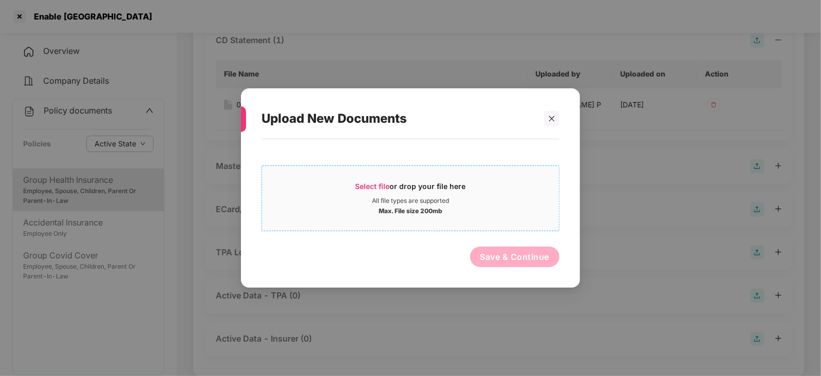
click at [367, 182] on span "Select file" at bounding box center [372, 186] width 34 height 9
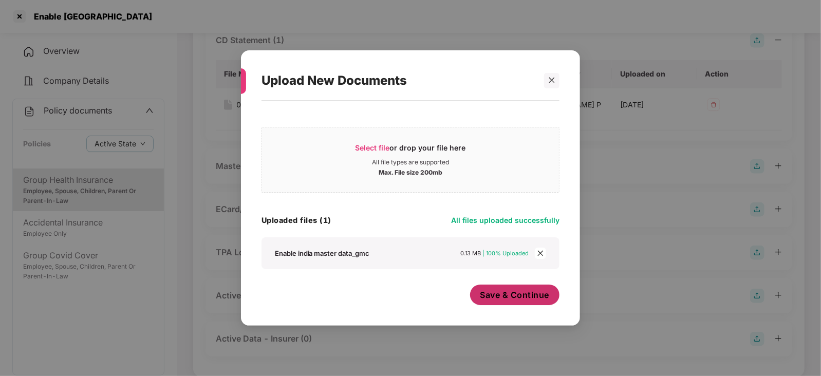
click at [493, 300] on span "Save & Continue" at bounding box center [514, 294] width 69 height 11
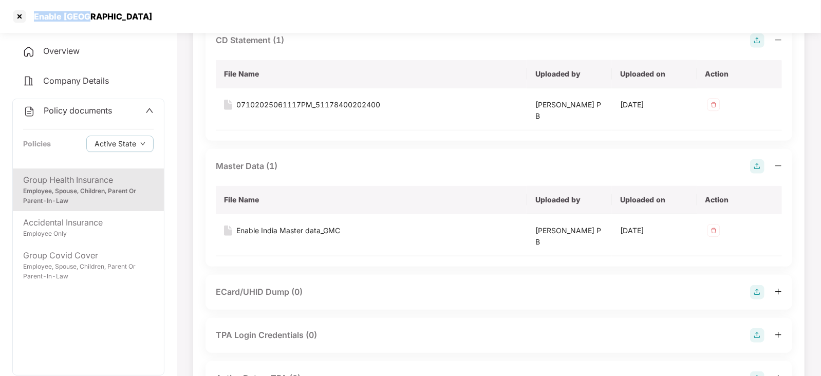
drag, startPoint x: 34, startPoint y: 17, endPoint x: 90, endPoint y: 19, distance: 56.0
click at [90, 19] on div "Enable [GEOGRAPHIC_DATA]" at bounding box center [410, 16] width 821 height 33
copy div "Enable [GEOGRAPHIC_DATA]"
click at [18, 21] on div at bounding box center [19, 16] width 16 height 16
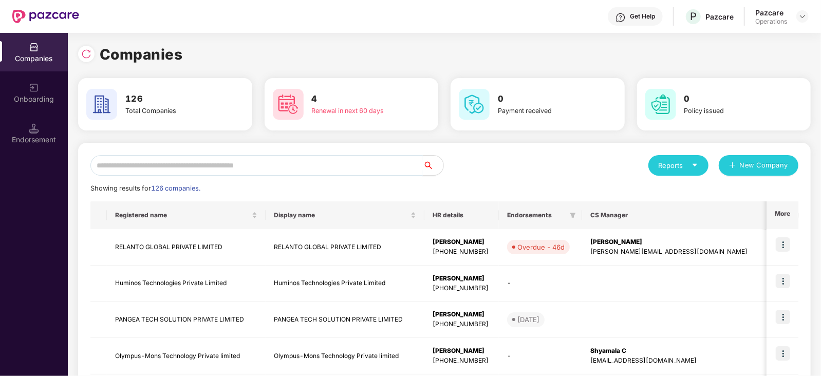
click at [223, 170] on input "text" at bounding box center [256, 165] width 332 height 21
paste input "**********"
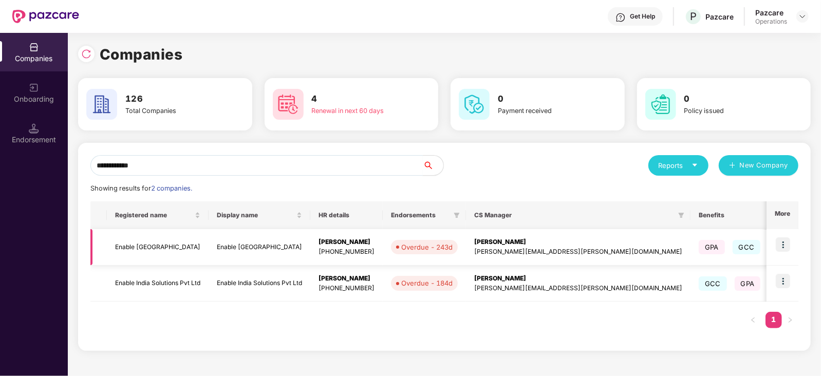
type input "**********"
click at [787, 246] on img at bounding box center [782, 244] width 14 height 14
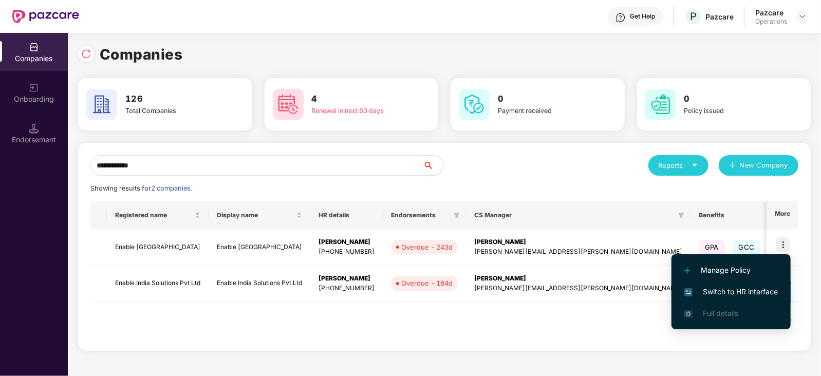
click at [750, 296] on span "Switch to HR interface" at bounding box center [730, 291] width 93 height 11
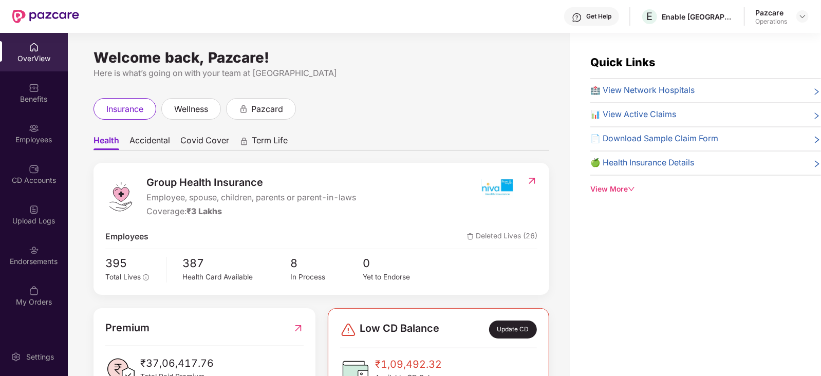
click at [24, 255] on div "Endorsements" at bounding box center [34, 255] width 68 height 39
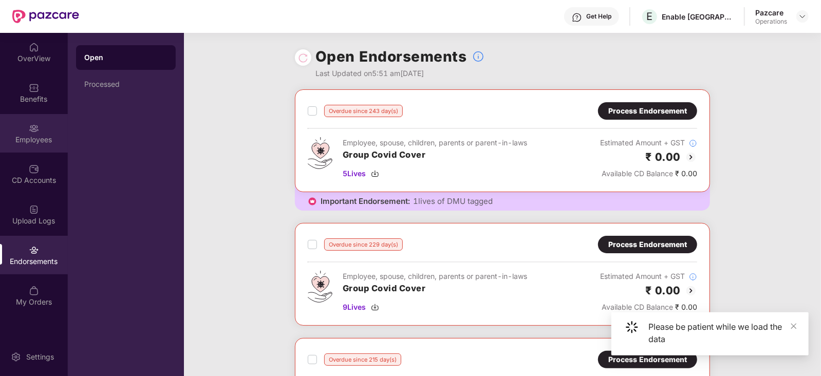
click at [44, 131] on div "Employees" at bounding box center [34, 133] width 68 height 39
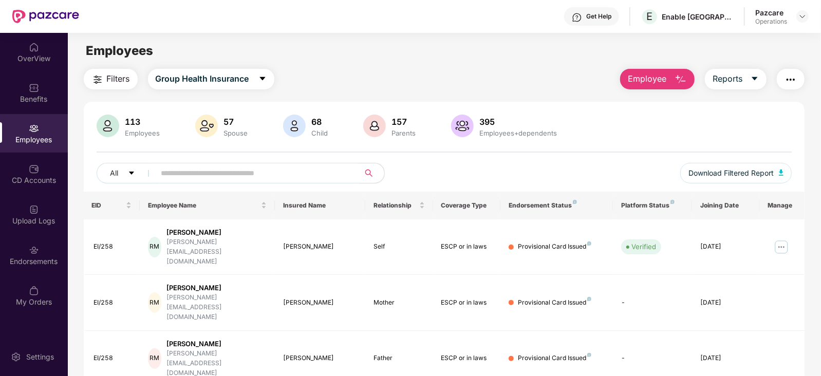
click at [119, 85] on button "Filters" at bounding box center [111, 79] width 54 height 21
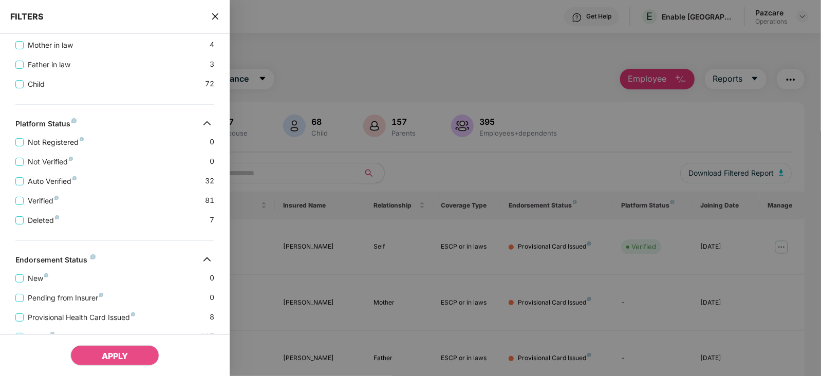
scroll to position [384, 0]
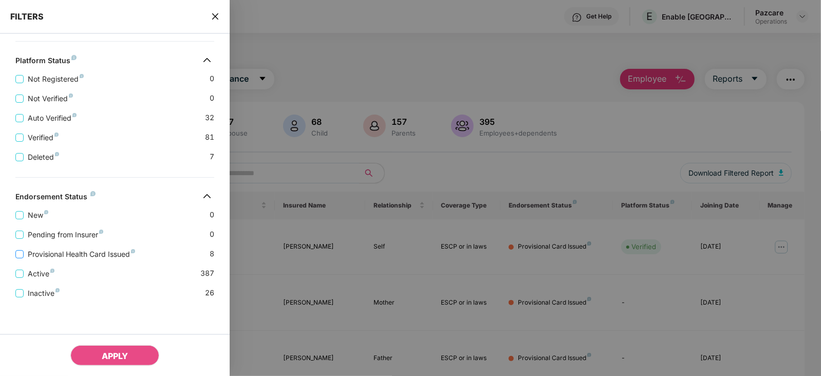
click at [75, 253] on span "Provisional Health Card Issued" at bounding box center [82, 254] width 116 height 11
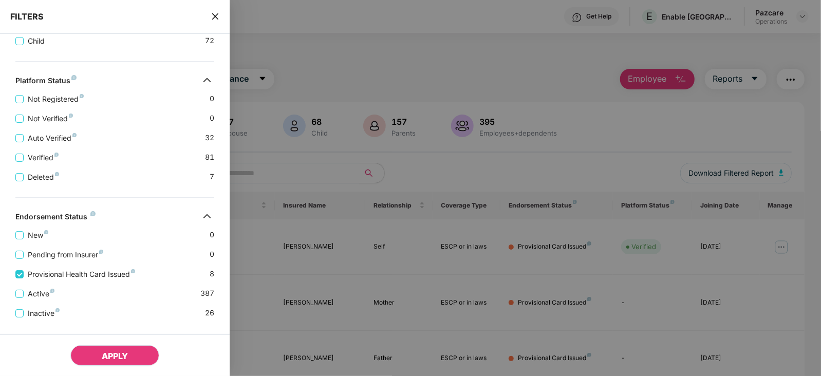
click at [105, 356] on span "APPLY" at bounding box center [115, 356] width 26 height 10
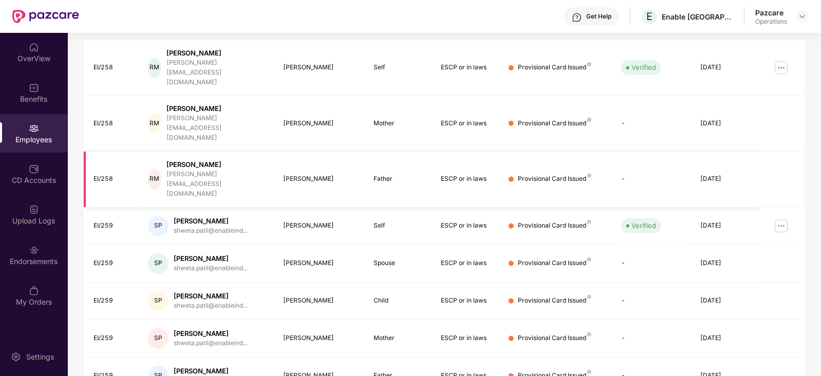
scroll to position [0, 0]
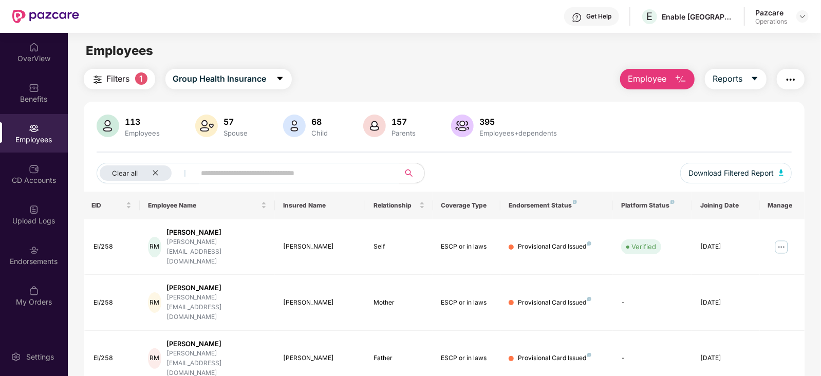
click at [795, 81] on img "button" at bounding box center [790, 79] width 12 height 12
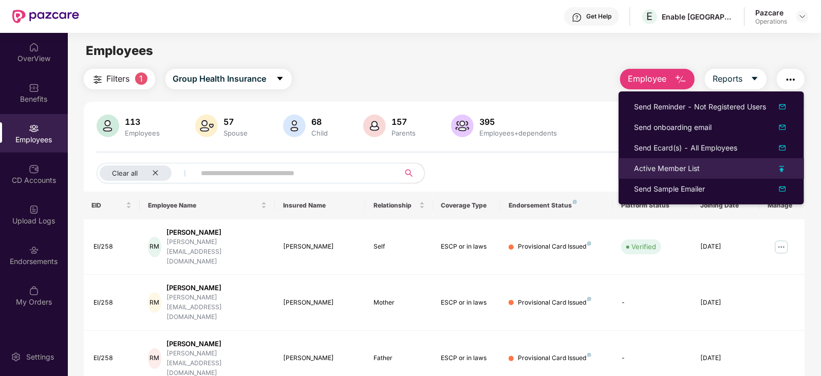
click at [668, 163] on div "Active Member List" at bounding box center [667, 168] width 66 height 11
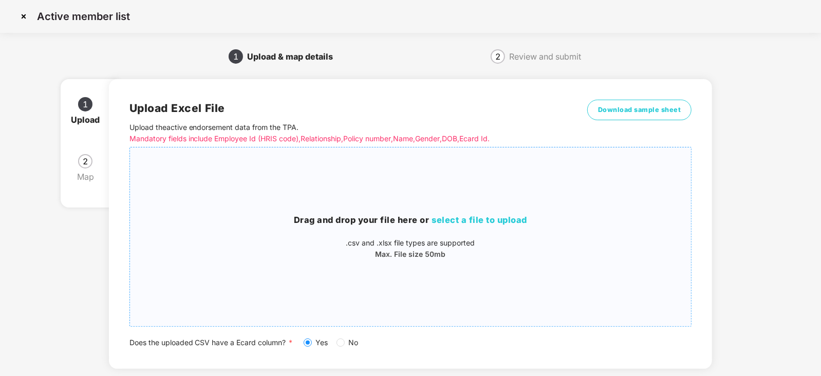
click at [453, 221] on span "select a file to upload" at bounding box center [480, 220] width 96 height 10
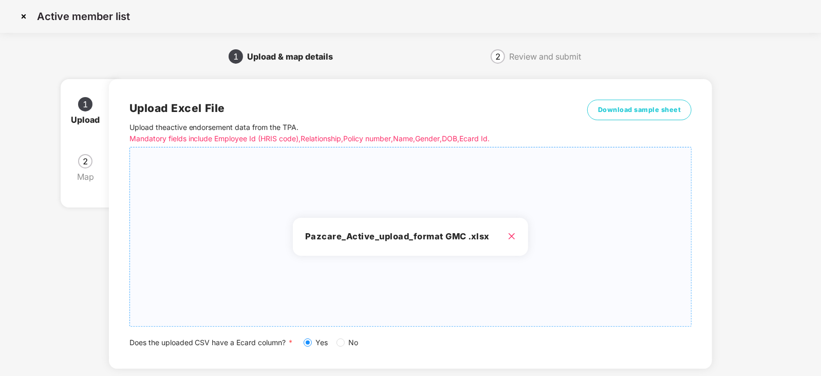
scroll to position [57, 0]
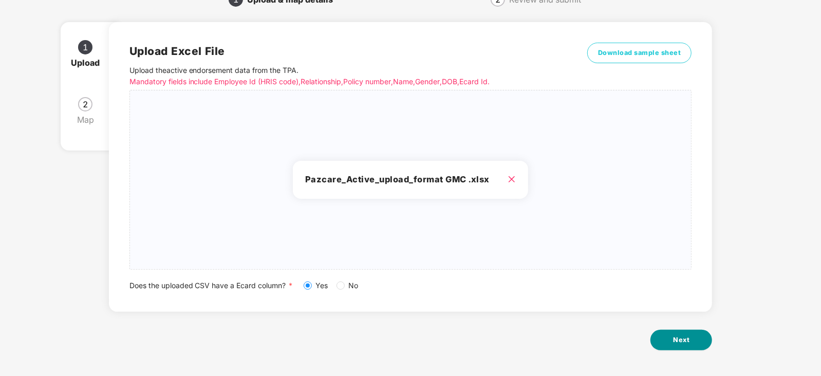
click at [685, 344] on span "Next" at bounding box center [681, 340] width 16 height 10
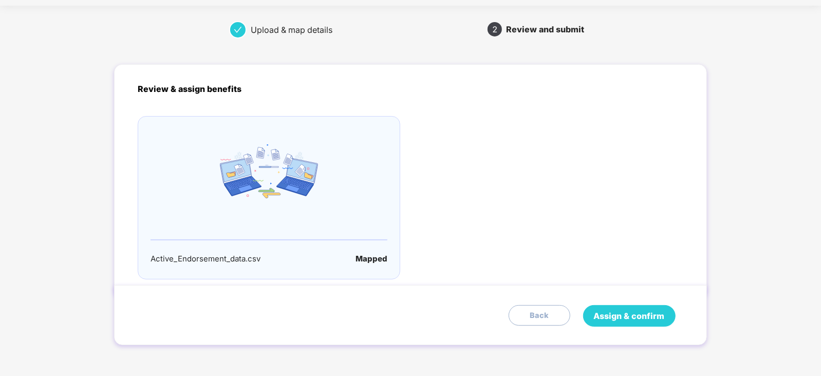
scroll to position [0, 0]
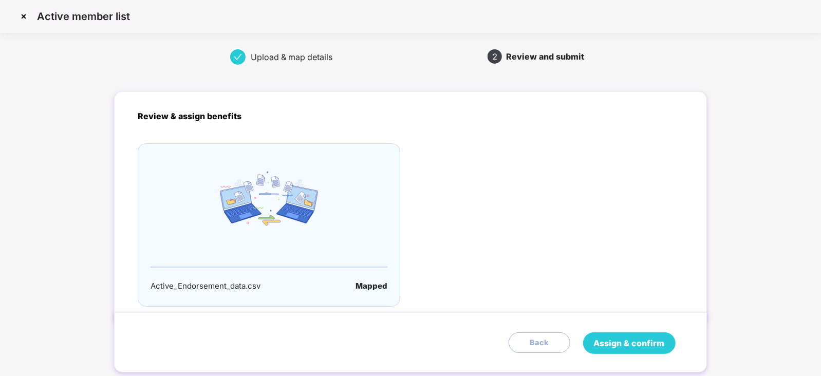
click at [611, 335] on button "Assign & confirm" at bounding box center [629, 343] width 92 height 22
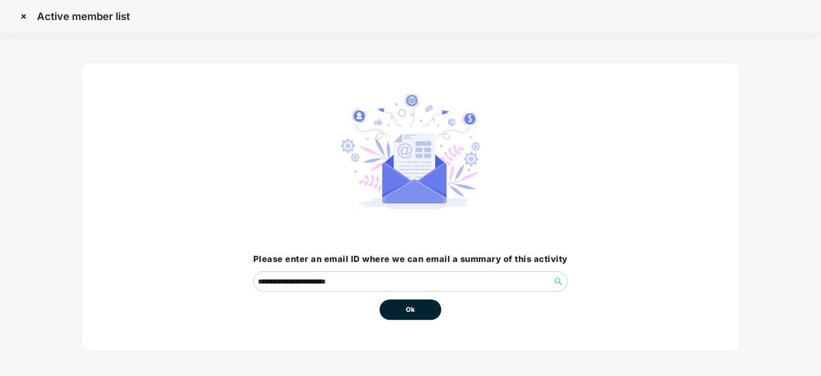
click at [415, 307] on button "Ok" at bounding box center [410, 309] width 62 height 21
click at [407, 306] on span "Ok" at bounding box center [410, 310] width 9 height 10
click at [402, 306] on button "Ok" at bounding box center [410, 309] width 62 height 21
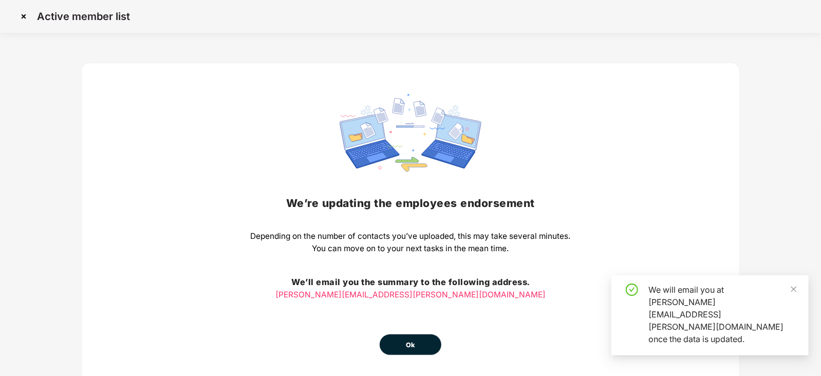
click at [411, 344] on span "Ok" at bounding box center [410, 345] width 9 height 10
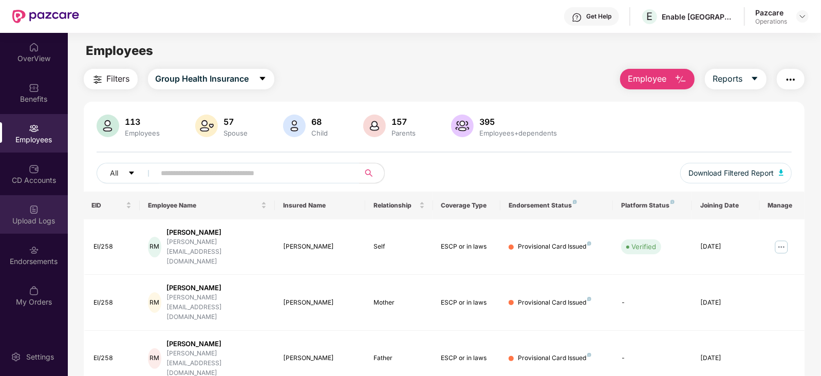
click at [34, 224] on div "Upload Logs" at bounding box center [34, 221] width 68 height 10
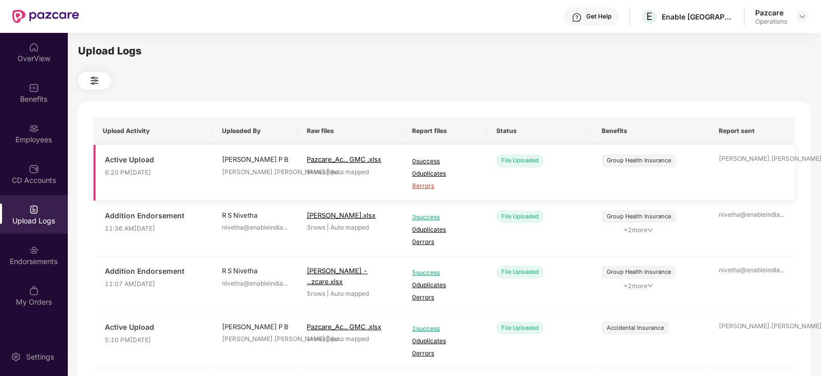
click at [419, 187] on span "8 errors" at bounding box center [445, 186] width 66 height 10
click at [33, 128] on img at bounding box center [34, 128] width 10 height 10
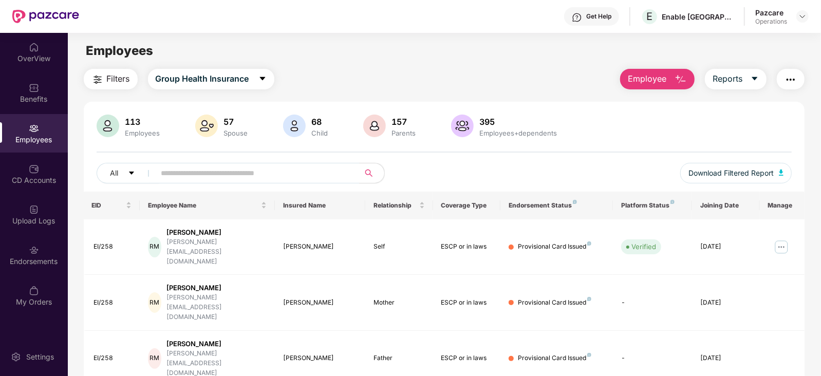
click at [793, 75] on img "button" at bounding box center [790, 79] width 12 height 12
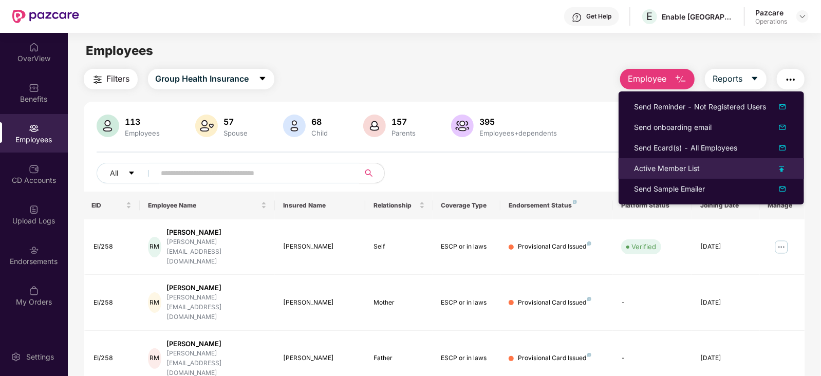
click at [666, 170] on div "Active Member List" at bounding box center [667, 168] width 66 height 11
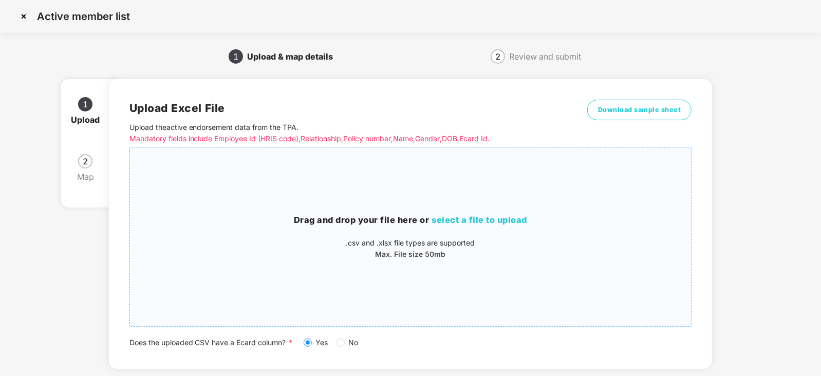
click at [477, 220] on span "select a file to upload" at bounding box center [480, 220] width 96 height 10
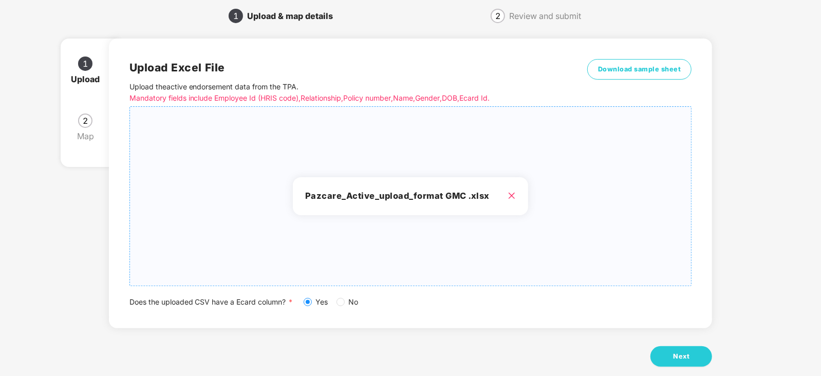
scroll to position [57, 0]
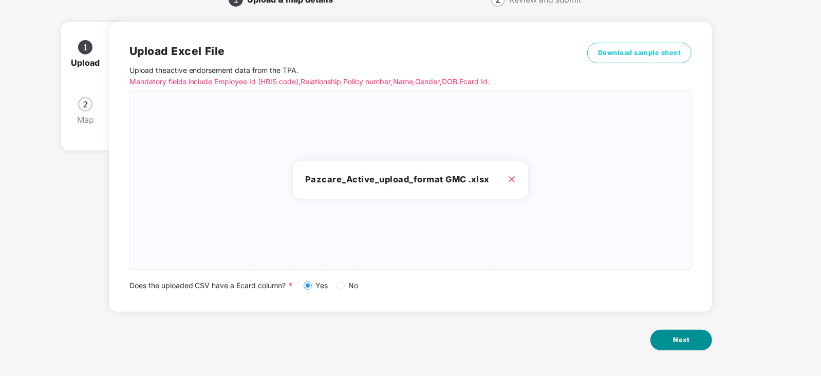
click at [667, 340] on button "Next" at bounding box center [681, 340] width 62 height 21
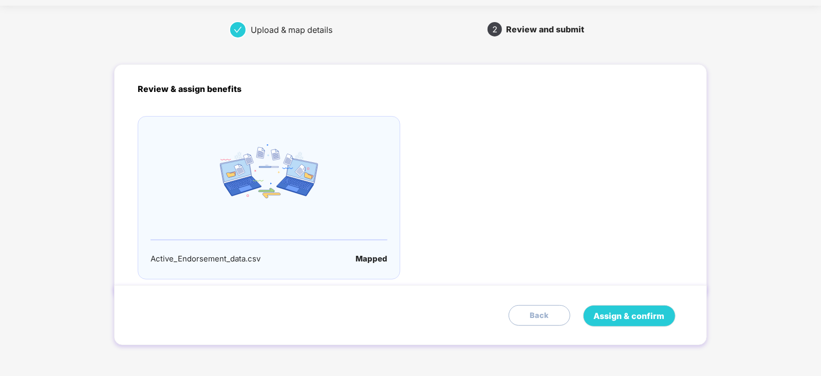
scroll to position [0, 0]
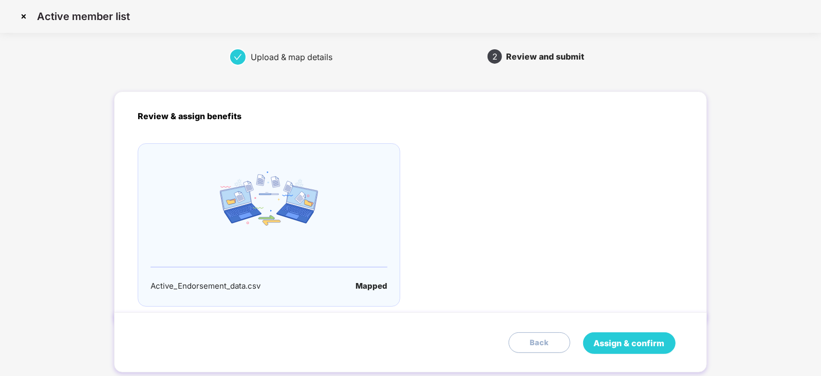
click at [637, 339] on span "Assign & confirm" at bounding box center [629, 343] width 71 height 13
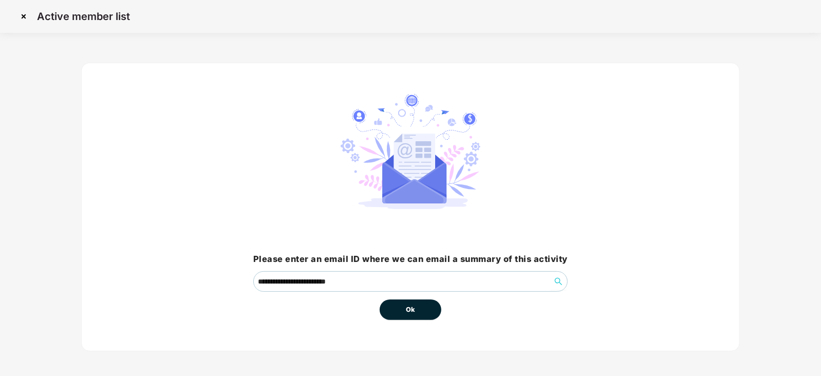
click at [410, 299] on button "Ok" at bounding box center [410, 309] width 62 height 21
click at [409, 307] on span "Ok" at bounding box center [410, 310] width 9 height 10
click at [408, 311] on span "Ok" at bounding box center [410, 310] width 9 height 10
click at [408, 309] on span "Ok" at bounding box center [410, 310] width 9 height 10
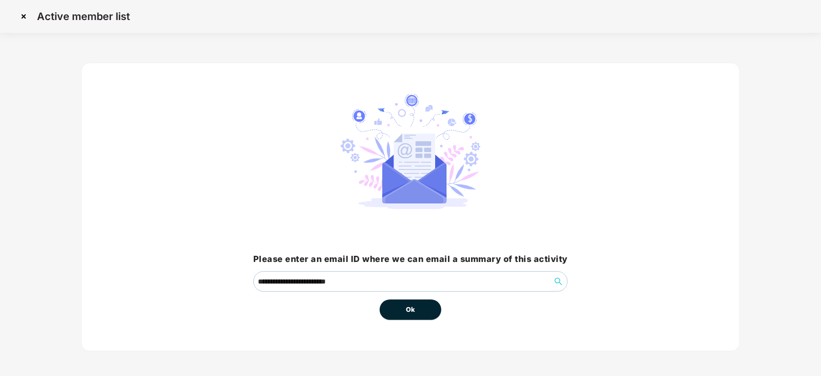
click at [401, 311] on button "Ok" at bounding box center [410, 309] width 62 height 21
click at [408, 305] on span "Ok" at bounding box center [410, 310] width 9 height 10
click at [413, 308] on span "Ok" at bounding box center [410, 310] width 9 height 10
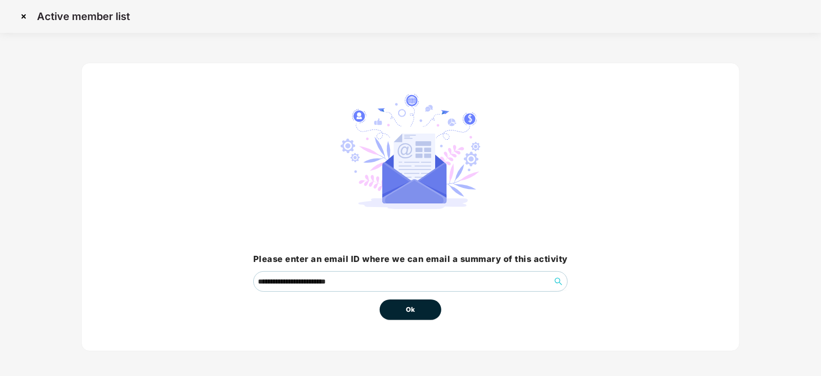
click at [413, 308] on span "Ok" at bounding box center [410, 310] width 9 height 10
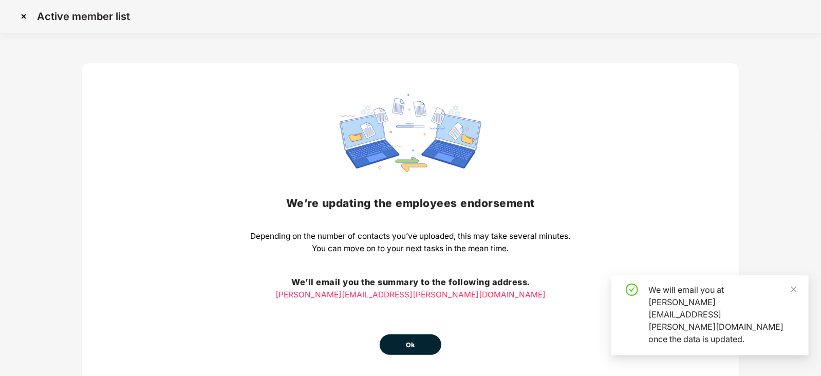
click at [403, 329] on div "We’re updating the employees endorsement Depending on the number of contacts yo…" at bounding box center [411, 224] width 320 height 261
click at [413, 340] on span "Ok" at bounding box center [410, 345] width 9 height 10
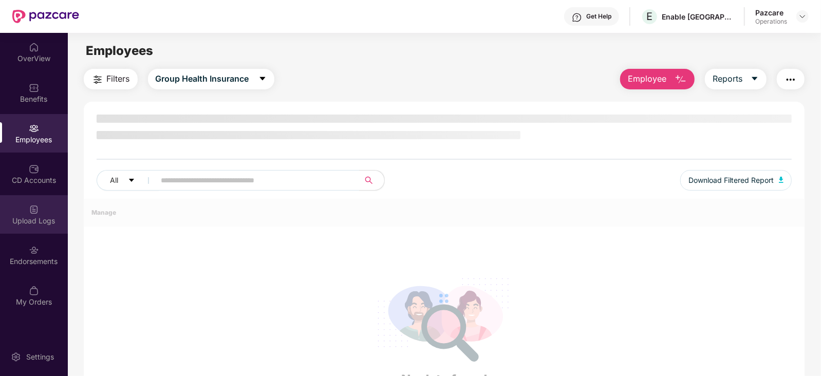
click at [27, 222] on div "Upload Logs" at bounding box center [34, 221] width 68 height 10
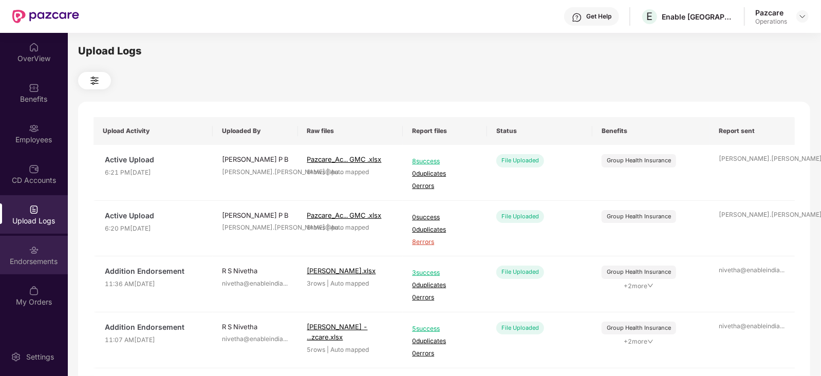
click at [33, 248] on img at bounding box center [34, 250] width 10 height 10
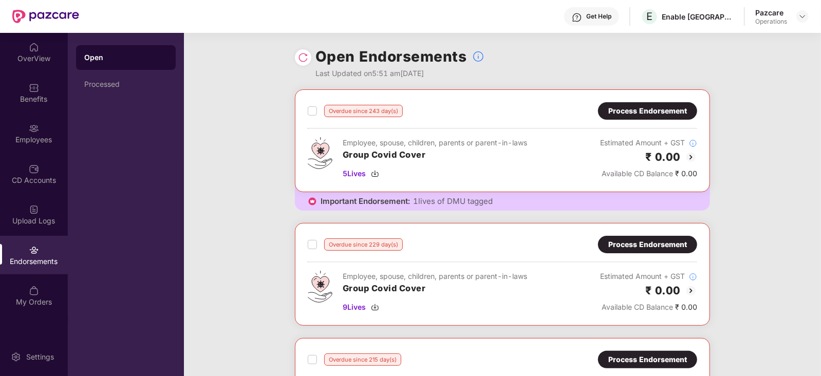
click at [808, 11] on div at bounding box center [802, 16] width 12 height 12
click at [803, 21] on div at bounding box center [802, 16] width 12 height 12
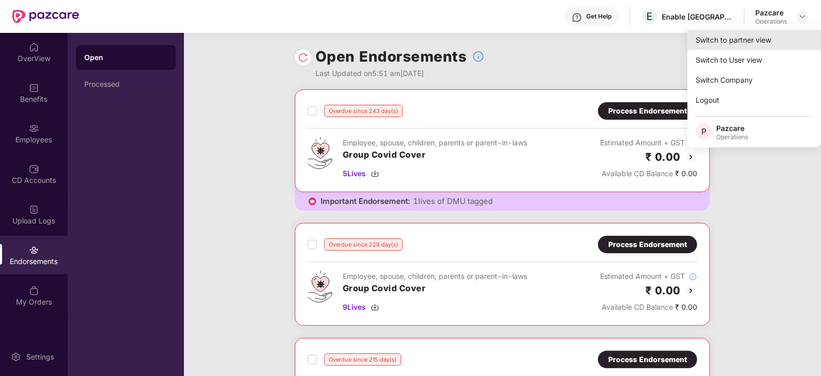
click at [784, 37] on div "Switch to partner view" at bounding box center [754, 40] width 134 height 20
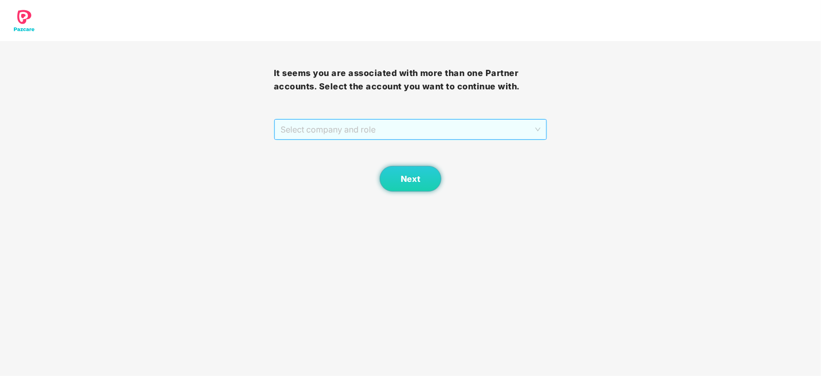
click at [381, 132] on span "Select company and role" at bounding box center [410, 130] width 260 height 20
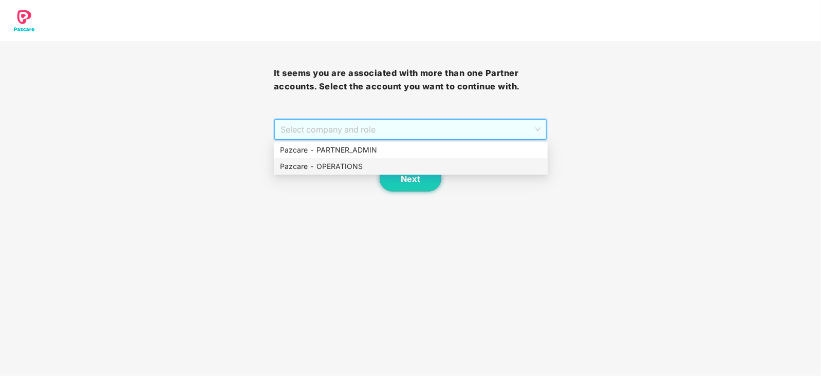
click at [347, 169] on div "Pazcare - OPERATIONS" at bounding box center [410, 166] width 261 height 11
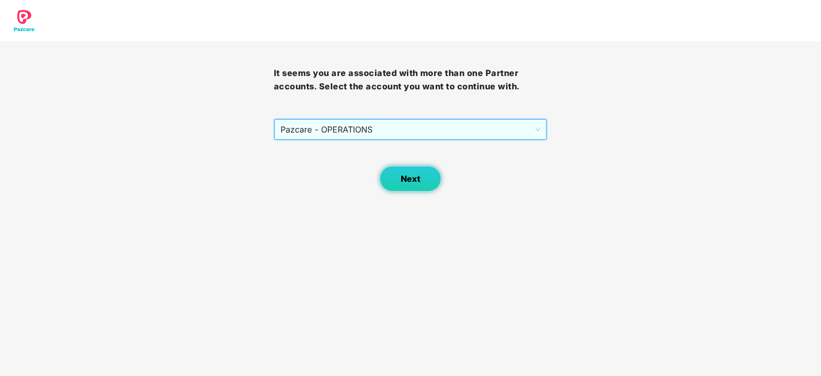
click at [406, 182] on span "Next" at bounding box center [411, 179] width 20 height 10
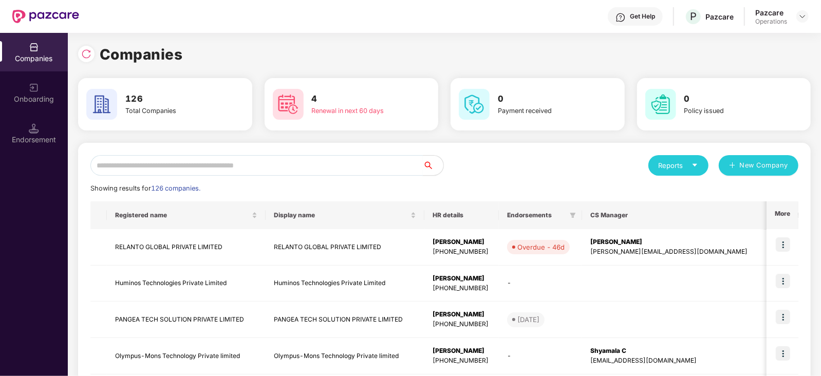
click at [285, 169] on input "text" at bounding box center [256, 165] width 332 height 21
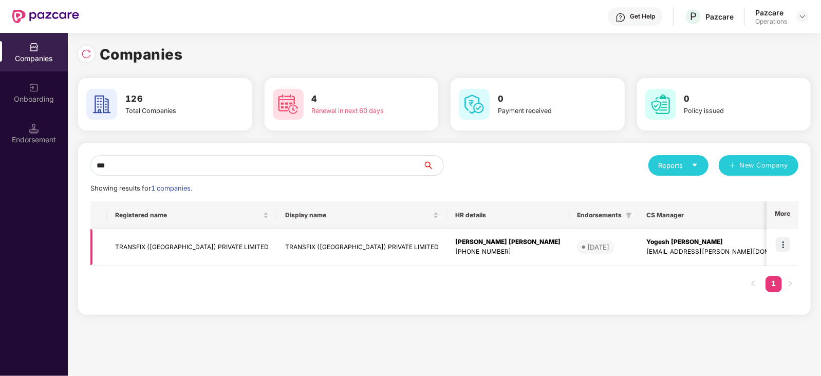
type input "***"
click at [182, 245] on td "TRANSFIX ([GEOGRAPHIC_DATA]) PRIVATE LIMITED" at bounding box center [192, 247] width 170 height 36
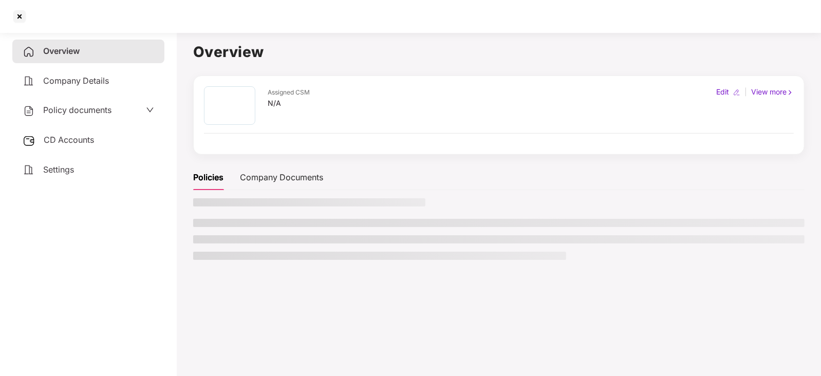
click at [89, 144] on span "CD Accounts" at bounding box center [69, 140] width 50 height 10
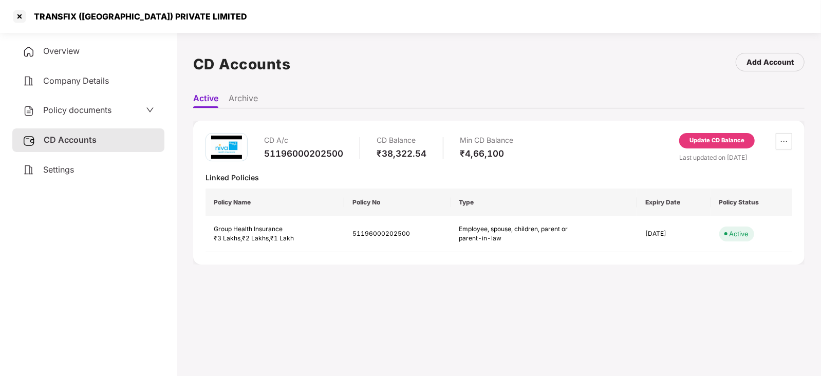
click at [692, 142] on div "Update CD Balance" at bounding box center [716, 140] width 55 height 9
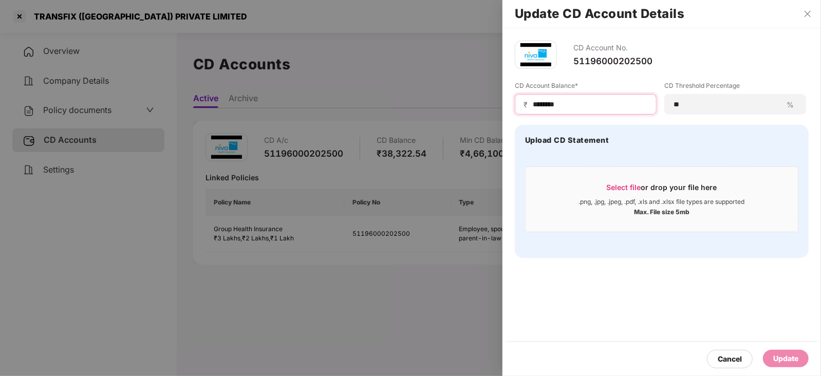
drag, startPoint x: 572, startPoint y: 104, endPoint x: 522, endPoint y: 101, distance: 49.9
click at [522, 101] on div "₹ ********" at bounding box center [586, 104] width 142 height 21
paste input
type input "********"
click at [777, 350] on div "Update" at bounding box center [786, 358] width 46 height 17
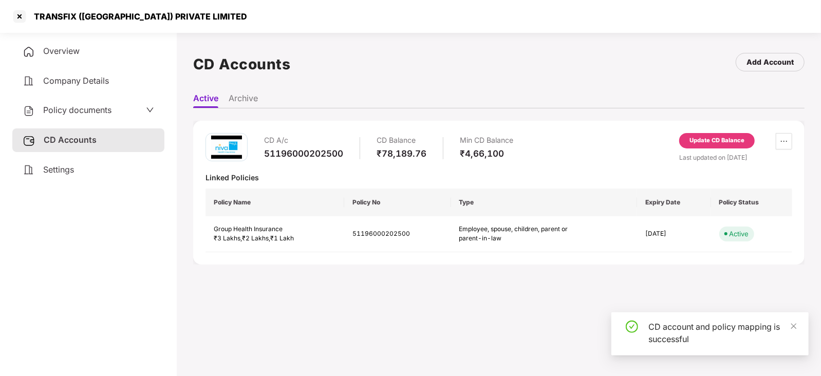
click at [92, 110] on span "Policy documents" at bounding box center [77, 110] width 68 height 10
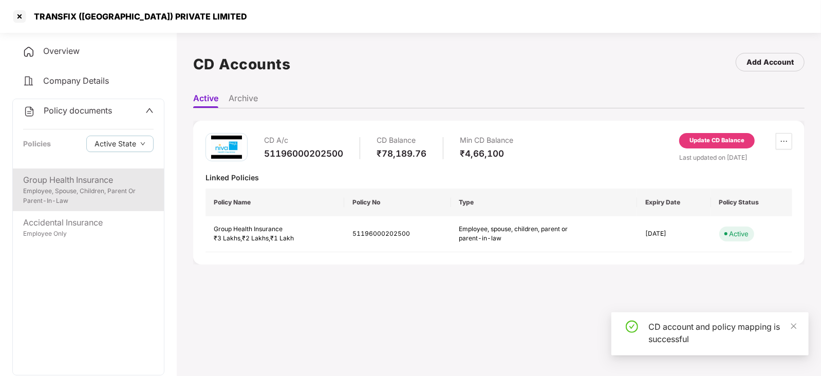
click at [89, 181] on div "Group Health Insurance" at bounding box center [88, 180] width 130 height 13
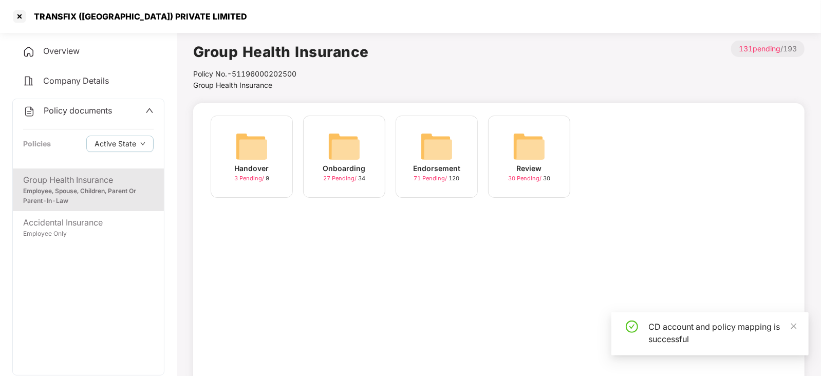
click at [427, 139] on img at bounding box center [436, 146] width 33 height 33
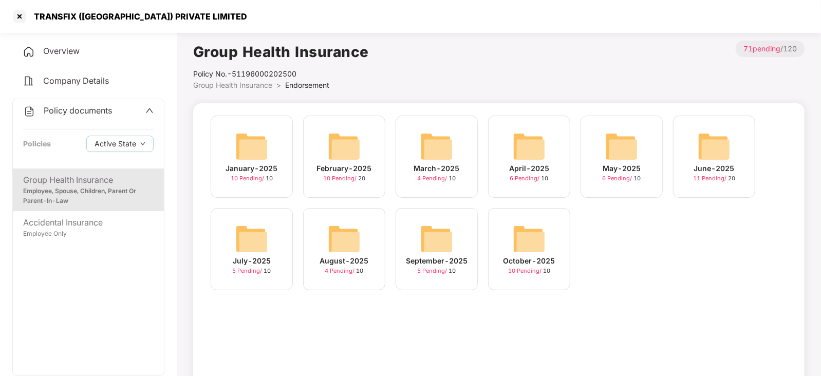
click at [534, 243] on img at bounding box center [528, 238] width 33 height 33
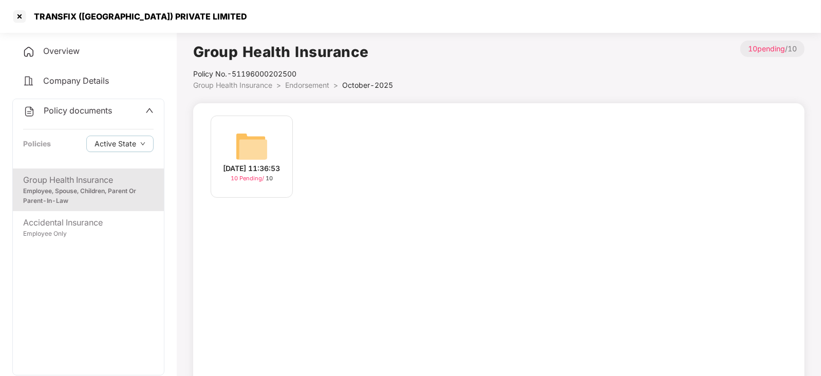
click at [259, 134] on img at bounding box center [251, 146] width 33 height 33
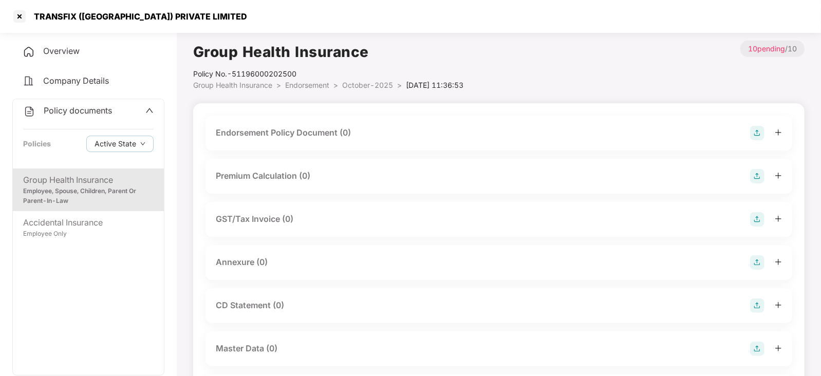
click at [758, 128] on img at bounding box center [757, 133] width 14 height 14
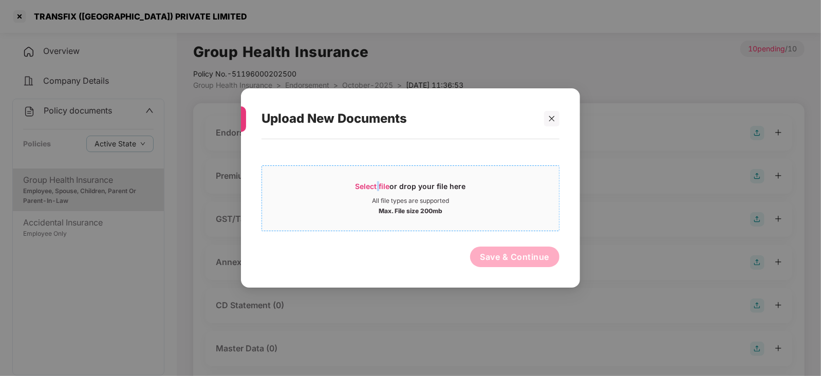
click at [378, 181] on span "Select file or drop your file here All file types are supported Max. File size …" at bounding box center [410, 198] width 297 height 49
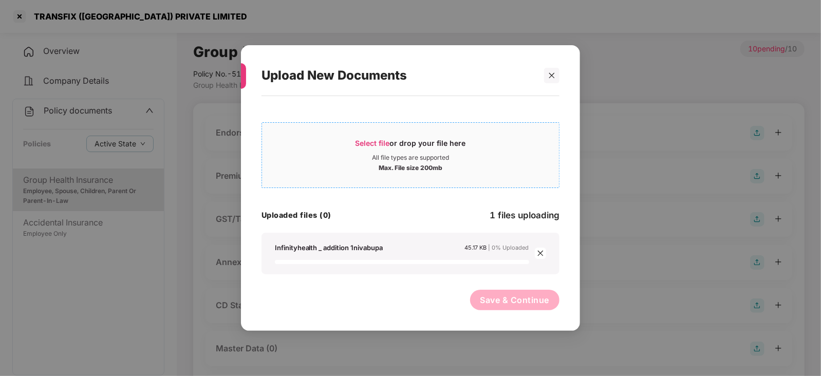
click at [368, 139] on span "Select file" at bounding box center [372, 143] width 34 height 9
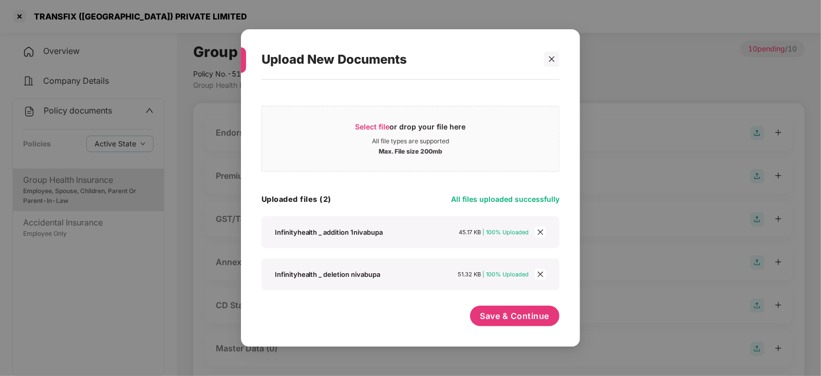
click at [484, 303] on div "Select file or drop your file here All file types are supported Max. File size …" at bounding box center [410, 208] width 298 height 246
click at [492, 314] on span "Save & Continue" at bounding box center [514, 315] width 69 height 11
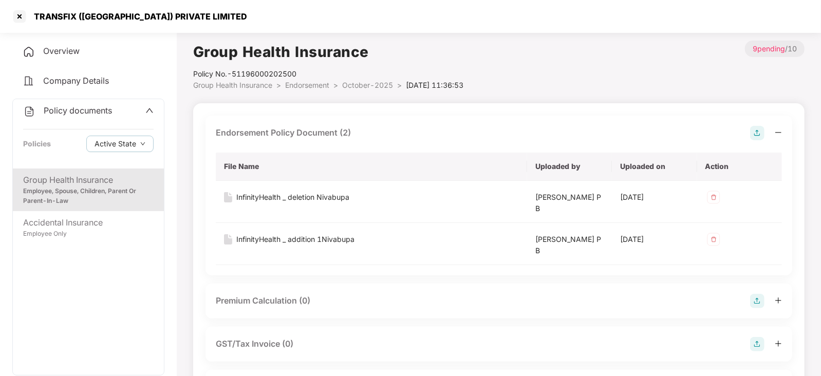
click at [772, 304] on div at bounding box center [766, 301] width 32 height 14
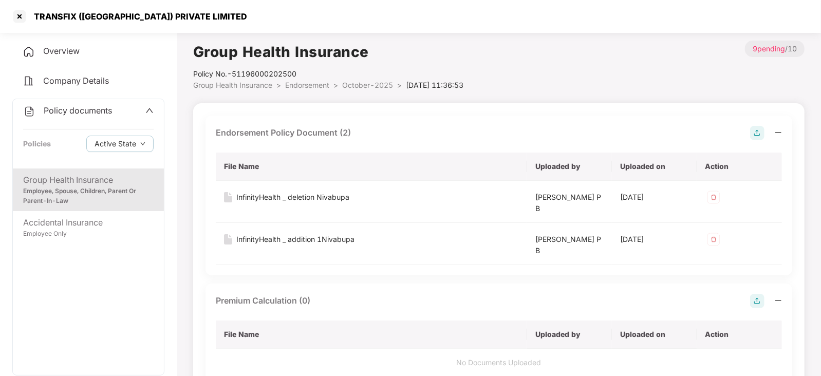
click at [763, 304] on img at bounding box center [757, 301] width 14 height 14
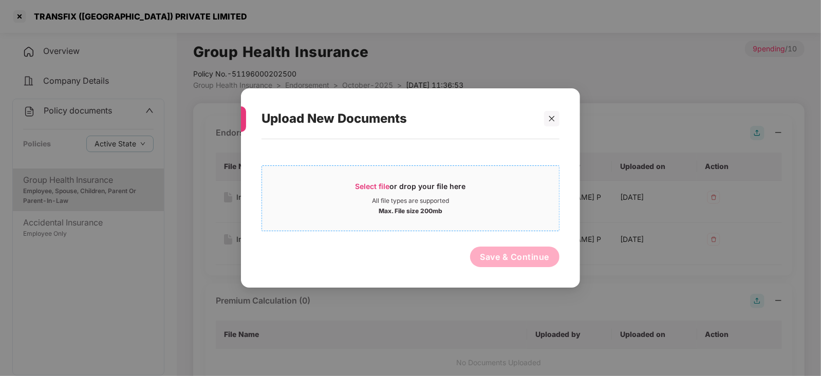
click at [376, 175] on span "Select file or drop your file here All file types are supported Max. File size …" at bounding box center [410, 198] width 297 height 49
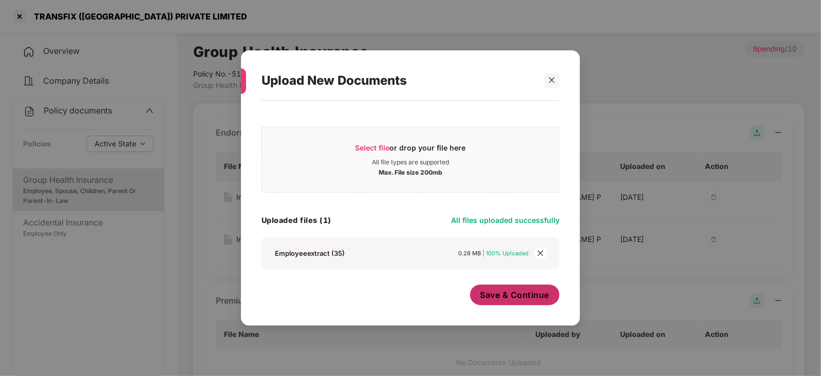
click at [484, 302] on button "Save & Continue" at bounding box center [515, 294] width 90 height 21
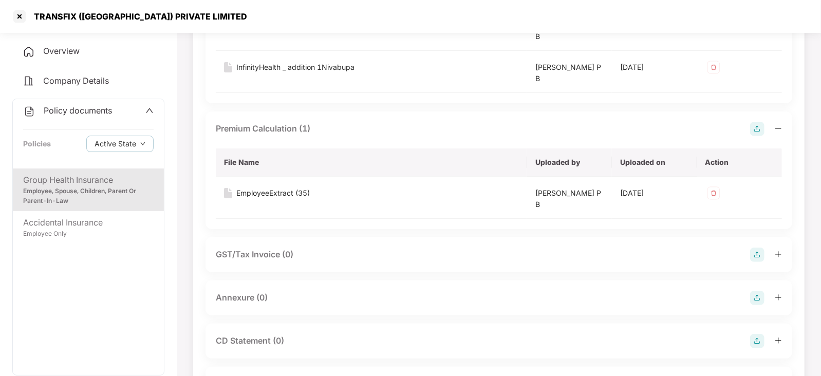
scroll to position [193, 0]
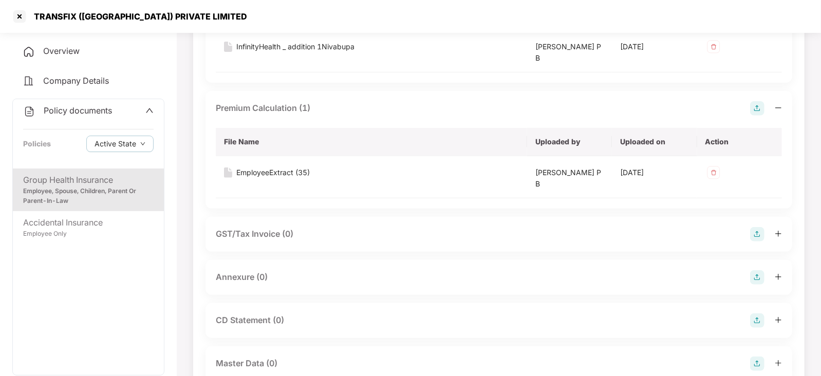
click at [755, 282] on img at bounding box center [757, 277] width 14 height 14
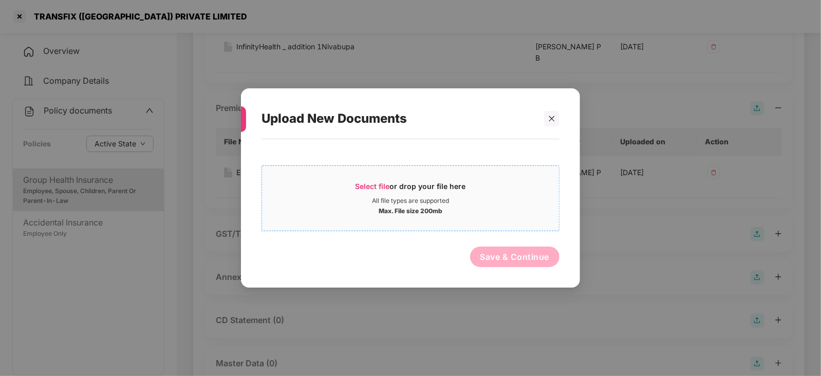
click at [384, 186] on span "Select file" at bounding box center [372, 186] width 34 height 9
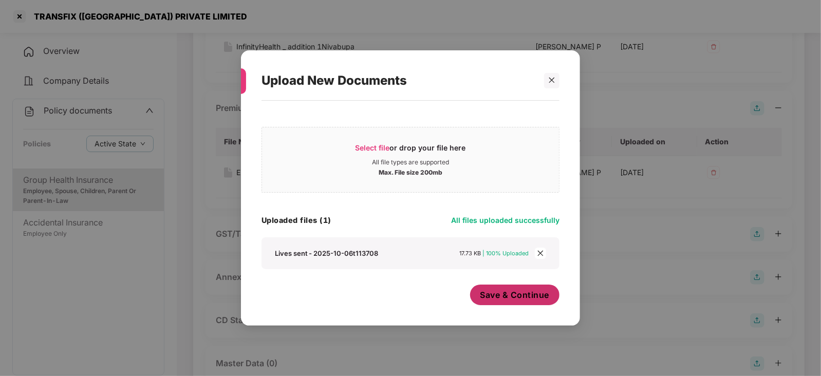
click at [490, 296] on span "Save & Continue" at bounding box center [514, 294] width 69 height 11
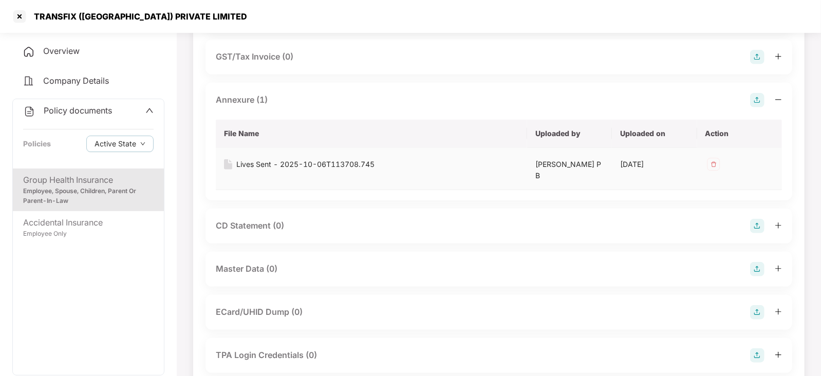
scroll to position [385, 0]
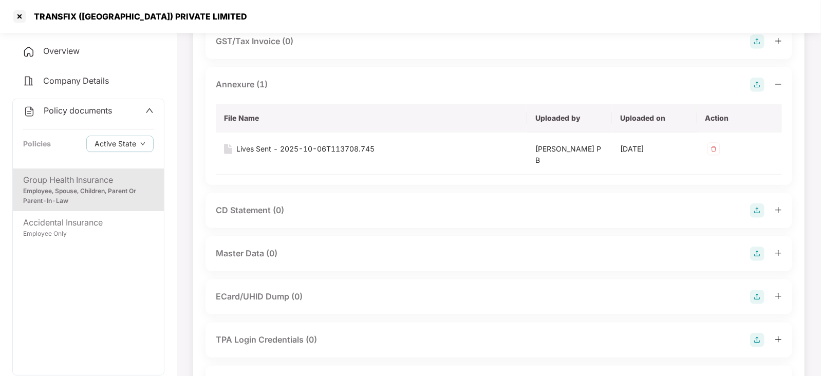
click at [755, 212] on img at bounding box center [757, 210] width 14 height 14
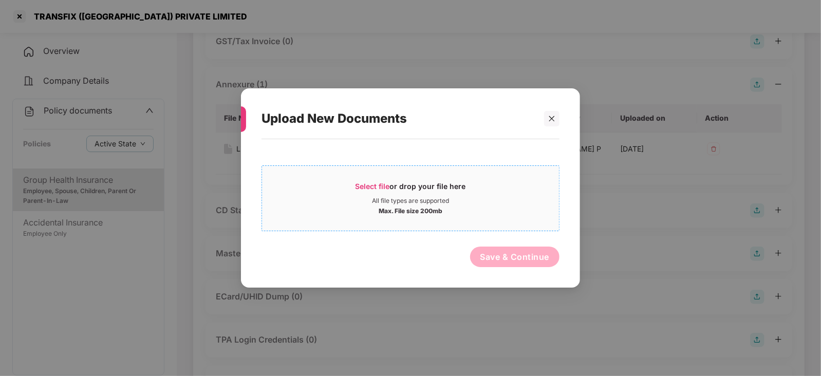
click at [370, 184] on span "Select file" at bounding box center [372, 186] width 34 height 9
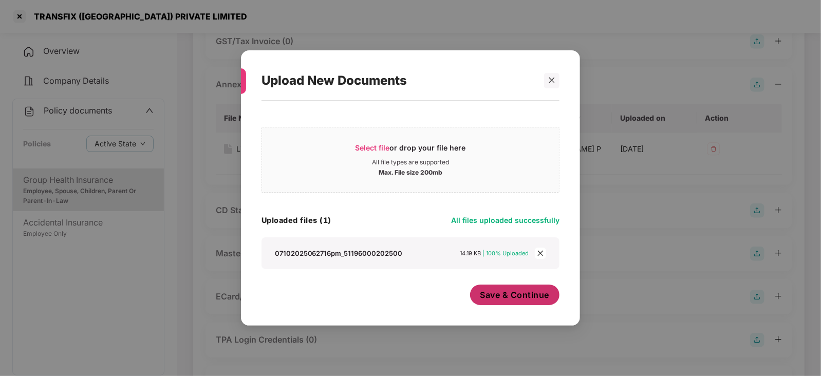
click at [511, 298] on span "Save & Continue" at bounding box center [514, 294] width 69 height 11
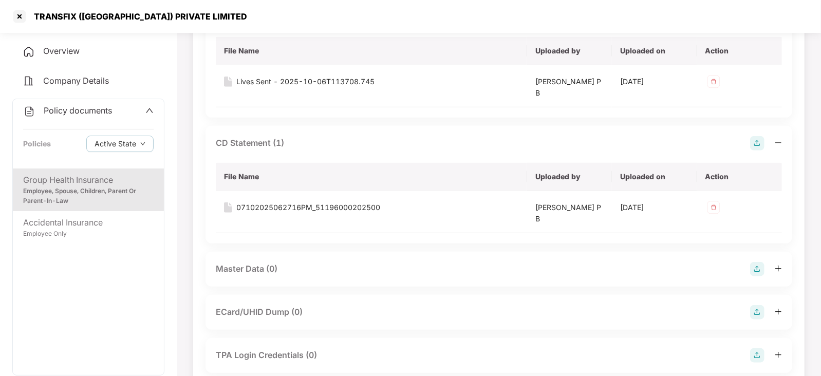
scroll to position [449, 0]
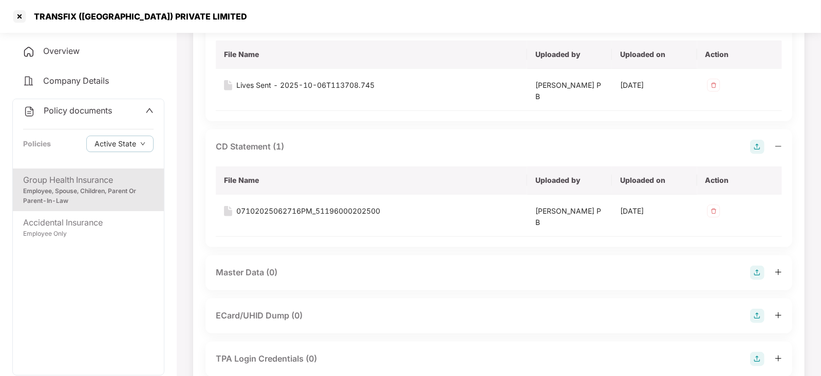
click at [754, 276] on img at bounding box center [757, 272] width 14 height 14
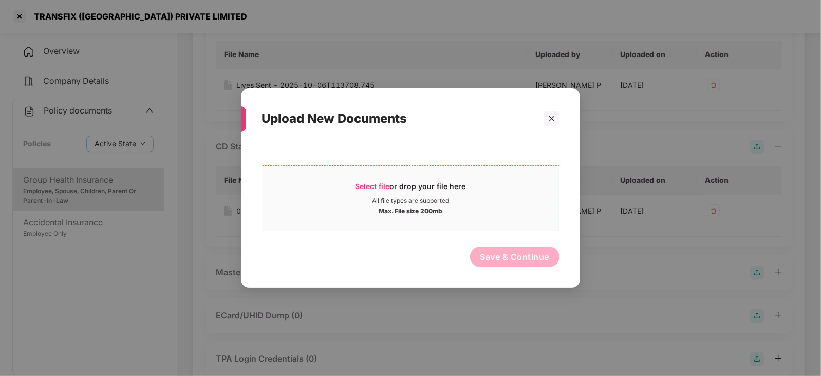
click at [362, 187] on span "Select file" at bounding box center [372, 186] width 34 height 9
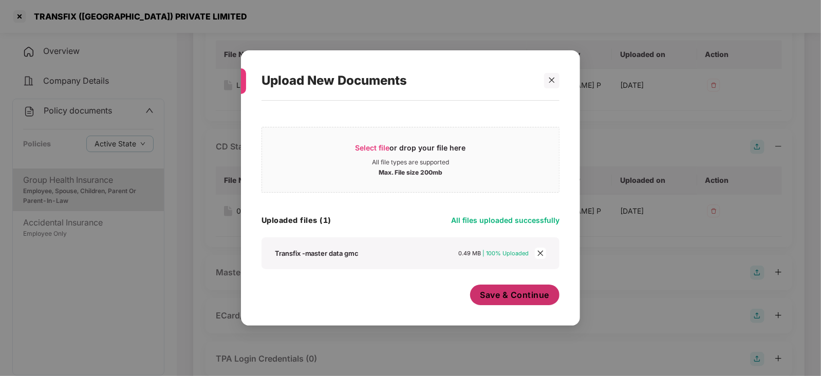
click at [492, 299] on span "Save & Continue" at bounding box center [514, 294] width 69 height 11
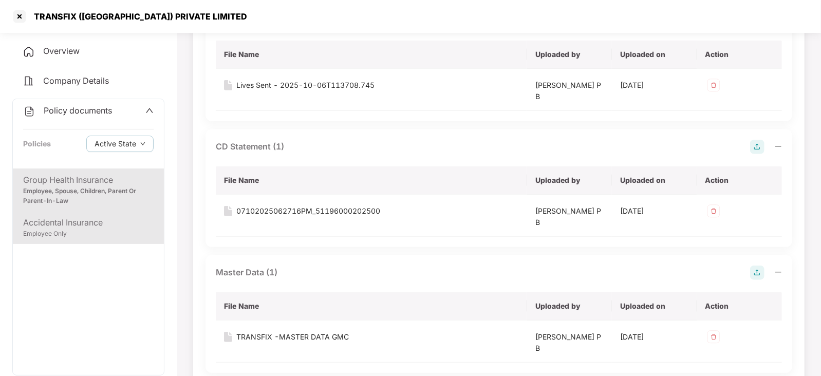
click at [89, 224] on div "Accidental Insurance" at bounding box center [88, 222] width 130 height 13
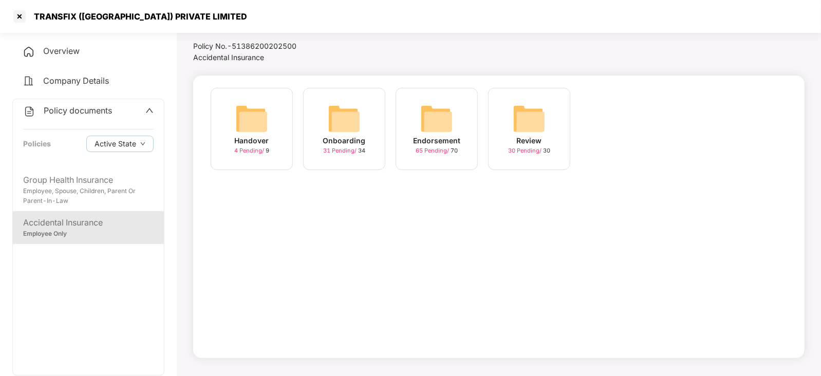
click at [511, 113] on div "Review 30 Pending / 30" at bounding box center [529, 129] width 82 height 82
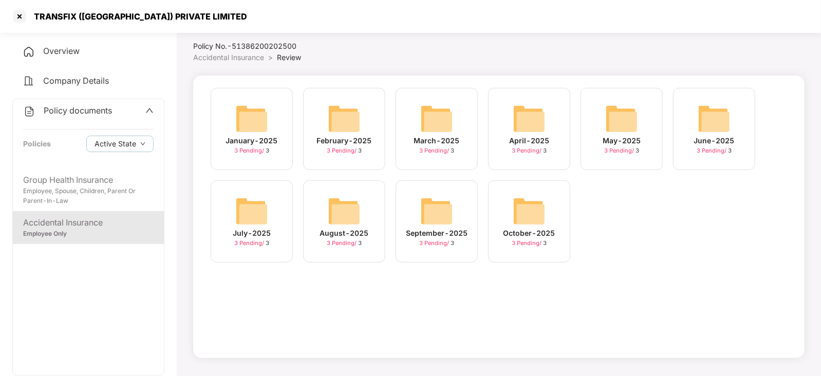
click at [533, 219] on img at bounding box center [528, 211] width 33 height 33
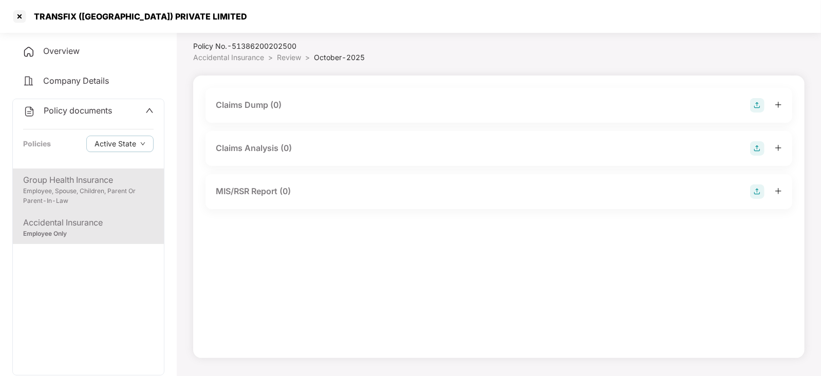
click at [71, 181] on div "Group Health Insurance" at bounding box center [88, 180] width 130 height 13
click at [81, 221] on div "Accidental Insurance" at bounding box center [88, 222] width 130 height 13
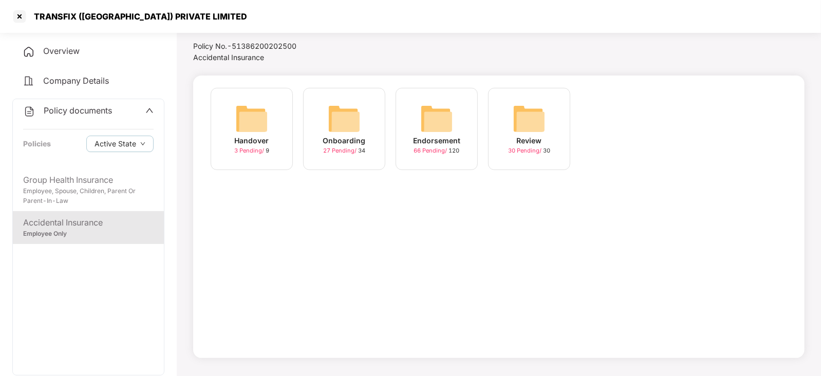
click at [443, 119] on img at bounding box center [436, 118] width 33 height 33
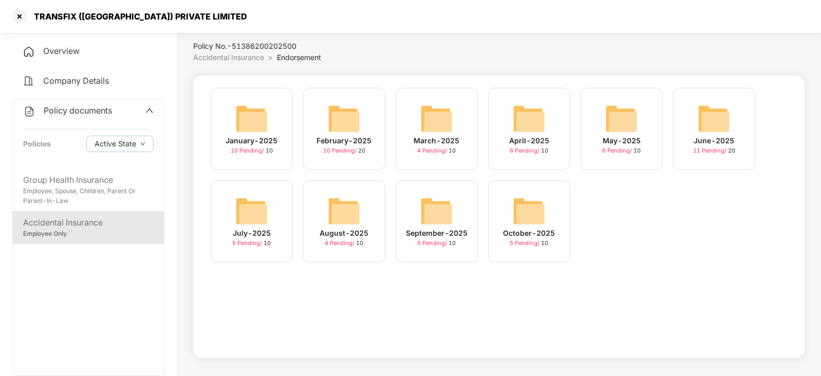
click at [533, 220] on img at bounding box center [528, 211] width 33 height 33
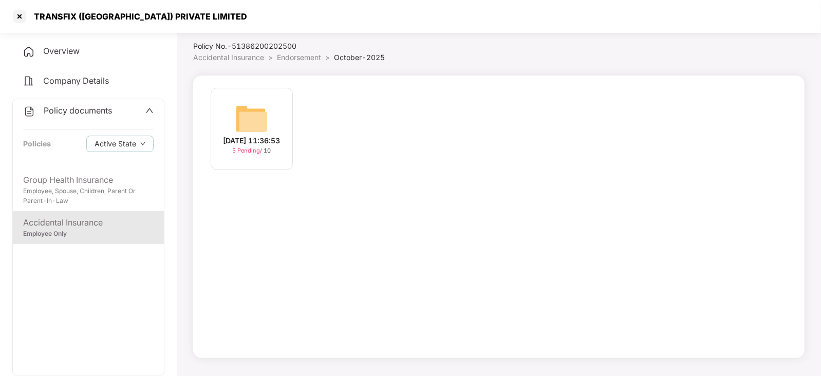
click at [262, 106] on img at bounding box center [251, 118] width 33 height 33
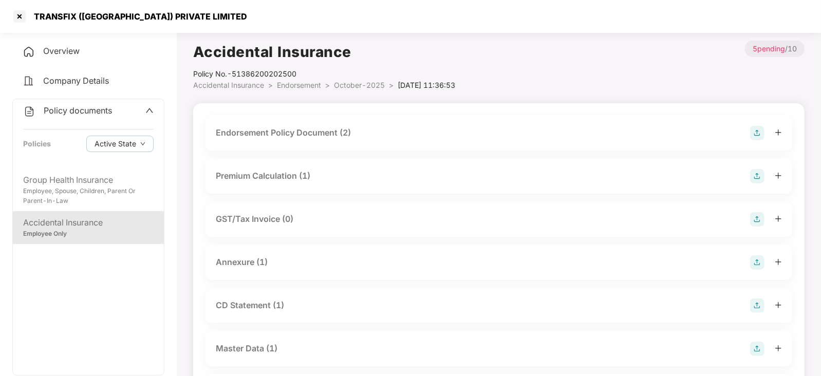
click at [328, 129] on div "Endorsement Policy Document (2)" at bounding box center [283, 132] width 135 height 13
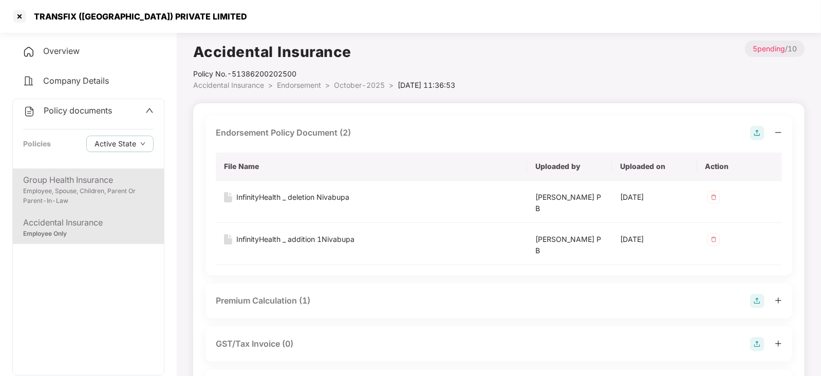
click at [131, 197] on div "Employee, Spouse, Children, Parent Or Parent-In-Law" at bounding box center [88, 196] width 130 height 20
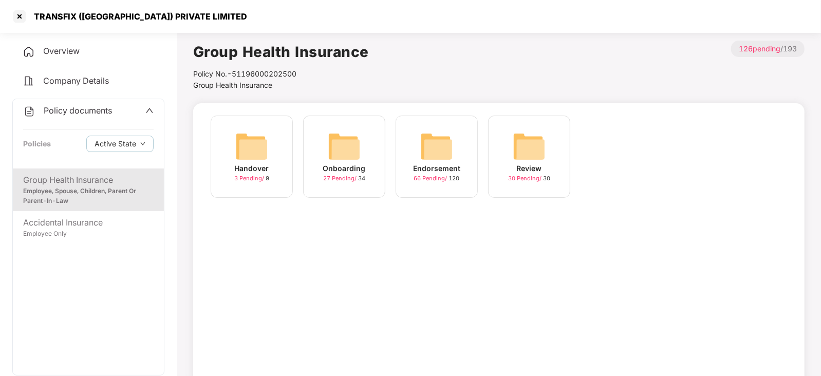
click at [446, 148] on img at bounding box center [436, 146] width 33 height 33
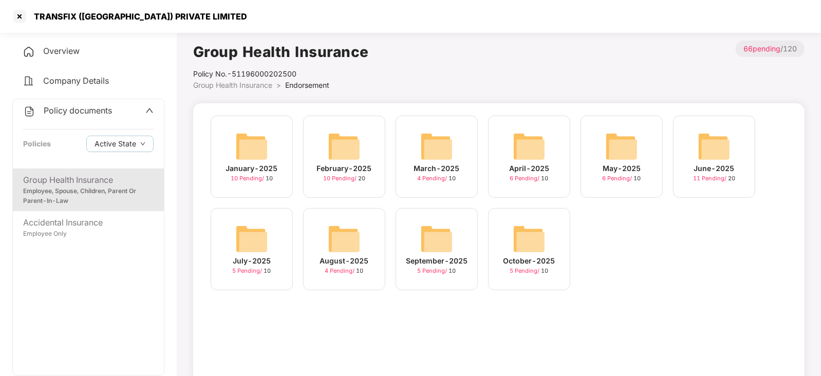
click at [517, 235] on img at bounding box center [528, 238] width 33 height 33
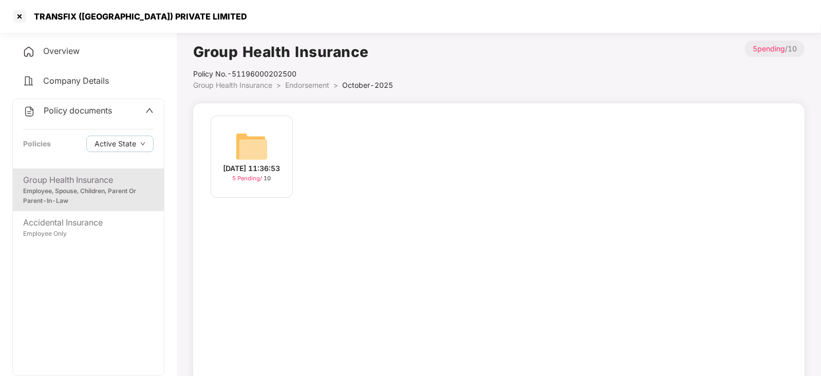
click at [269, 146] on div "[DATE] 11:36:53 5 Pending / 10" at bounding box center [252, 157] width 82 height 82
